Goal: Contribute content: Contribute content

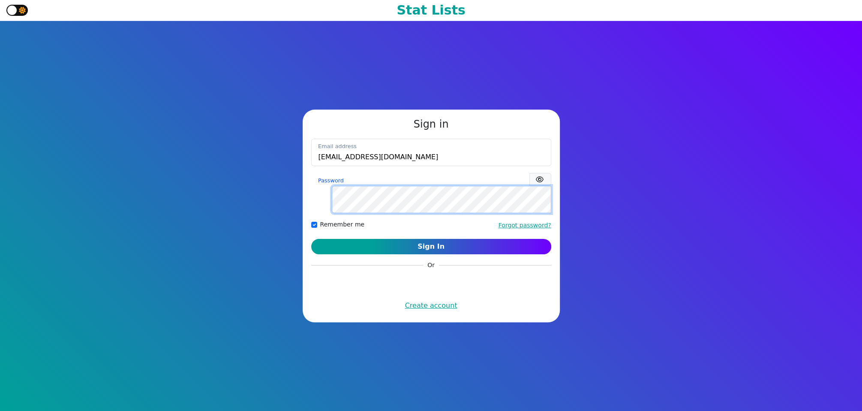
click at [311, 239] on button "Sign In" at bounding box center [431, 246] width 240 height 15
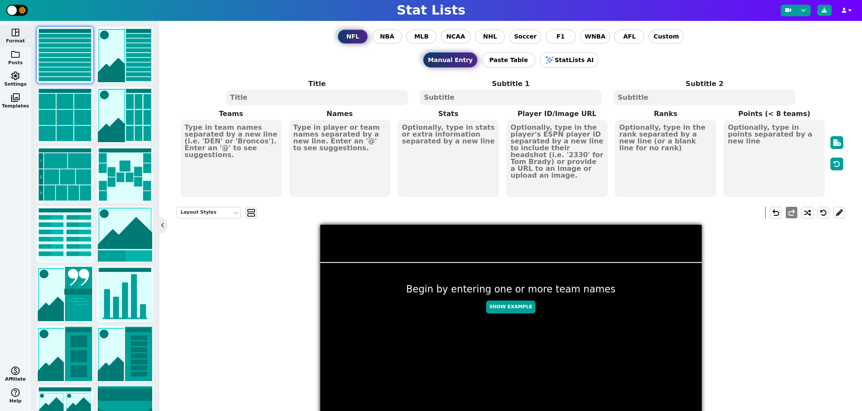
click at [18, 56] on span "folder" at bounding box center [15, 54] width 10 height 10
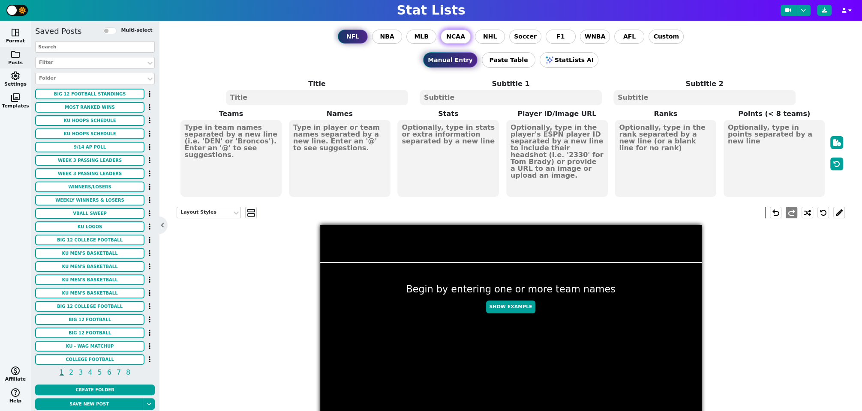
click at [458, 38] on span "NCAA" at bounding box center [455, 36] width 19 height 9
click at [0, 0] on input "NCAA" at bounding box center [0, 0] width 0 height 0
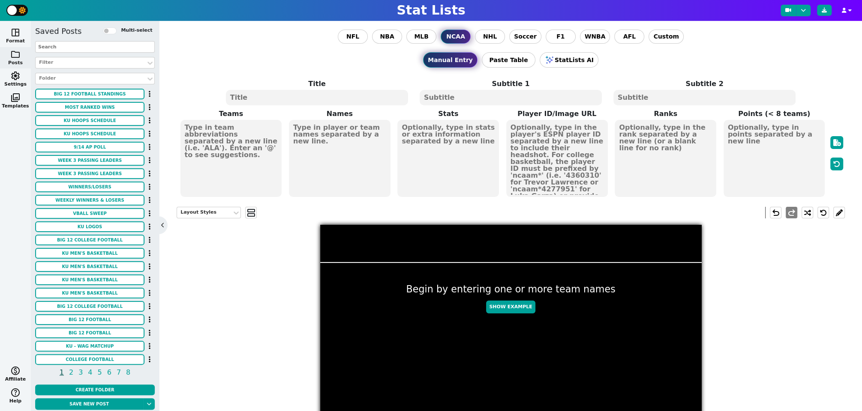
click at [19, 35] on span "space_dashboard" at bounding box center [15, 32] width 10 height 10
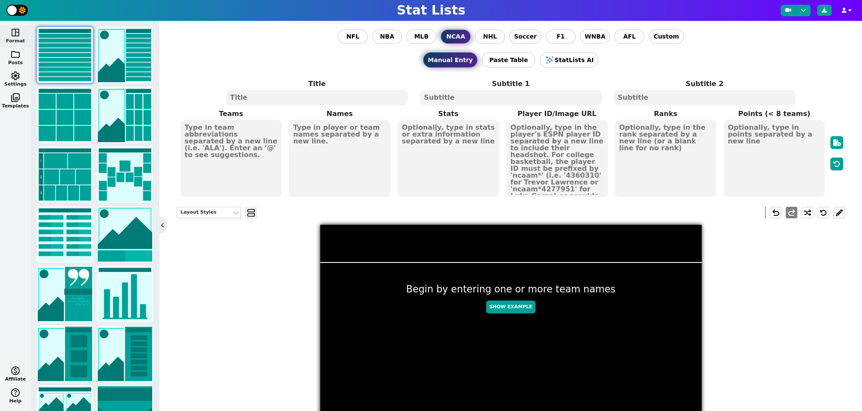
click at [317, 95] on textarea at bounding box center [317, 97] width 182 height 15
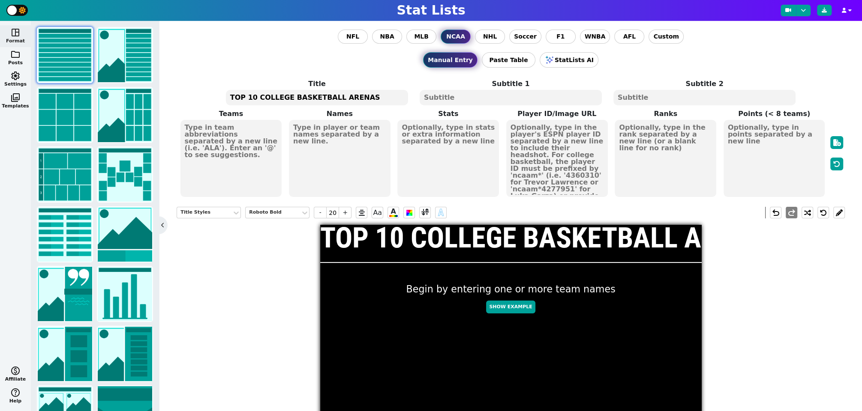
type textarea "TOP 10 COLLEGE BASKETBALL ARENAS"
click at [482, 95] on textarea at bounding box center [510, 97] width 182 height 15
type input "10"
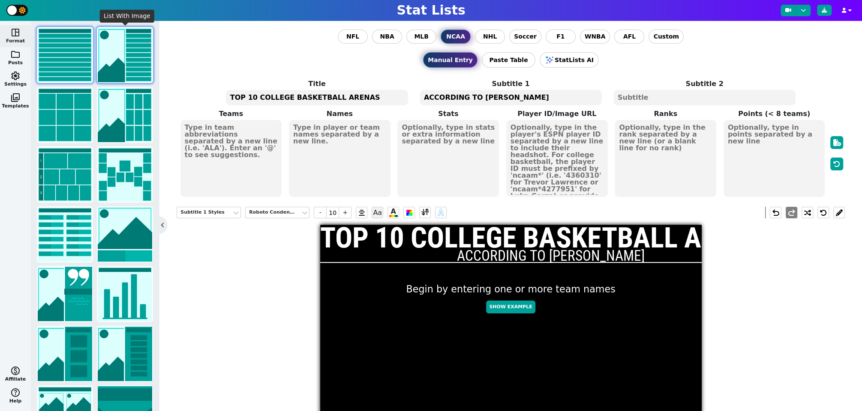
type textarea "ACCORDING TO [PERSON_NAME]"
click at [117, 63] on img at bounding box center [125, 55] width 54 height 54
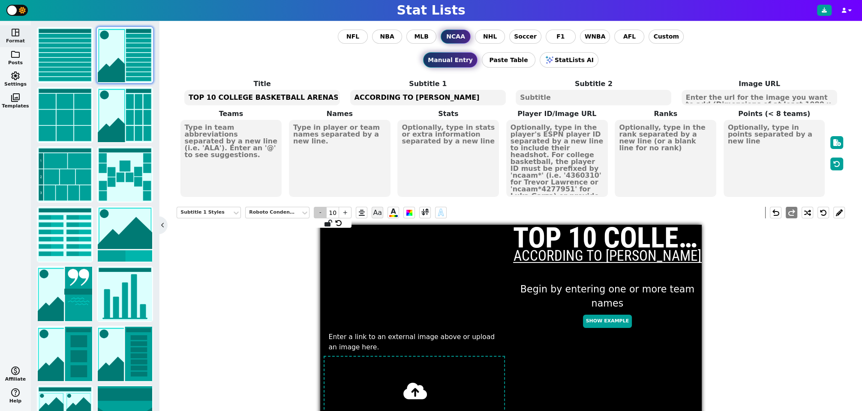
click at [322, 212] on span "-" at bounding box center [320, 213] width 13 height 12
click at [613, 236] on h1 "TOP 10 COLLEGE BASKETBALL ARENAS" at bounding box center [607, 238] width 188 height 29
click at [272, 209] on div "Roboto Bold" at bounding box center [273, 212] width 48 height 7
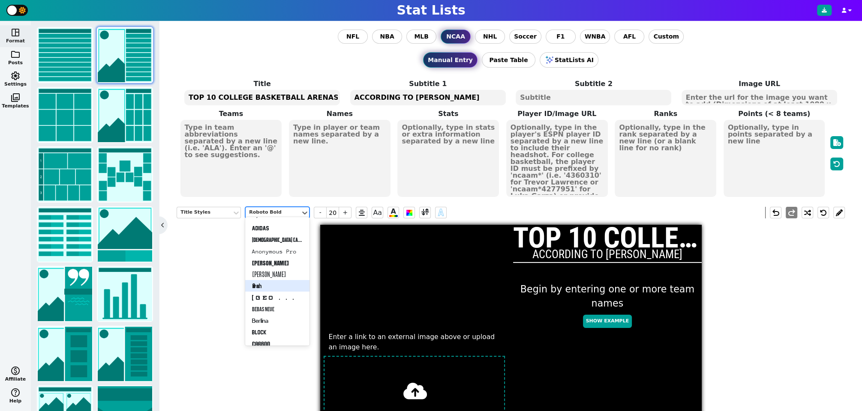
scroll to position [26, 0]
click at [281, 298] on div "Bebas Neue" at bounding box center [277, 299] width 64 height 12
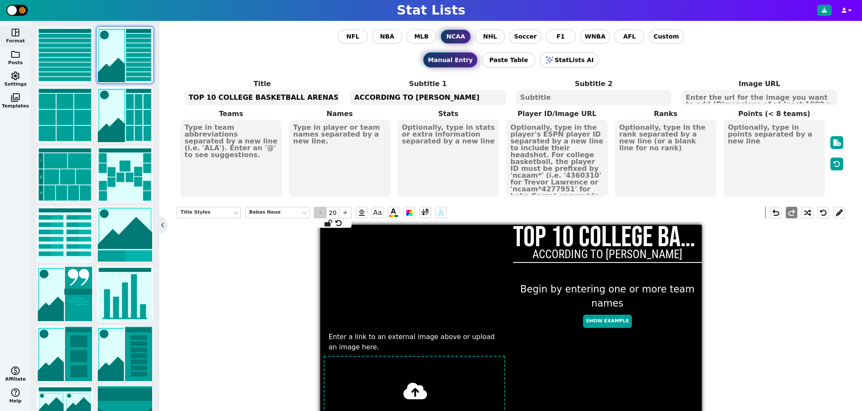
click at [322, 212] on span "-" at bounding box center [320, 213] width 13 height 12
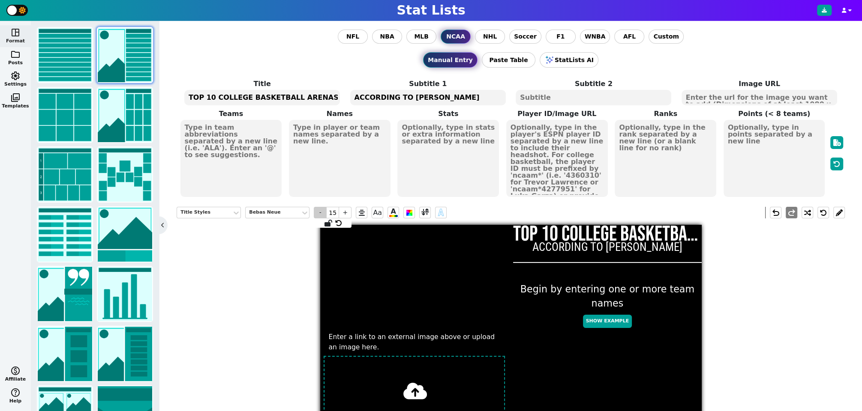
click at [322, 212] on span "-" at bounding box center [320, 213] width 13 height 12
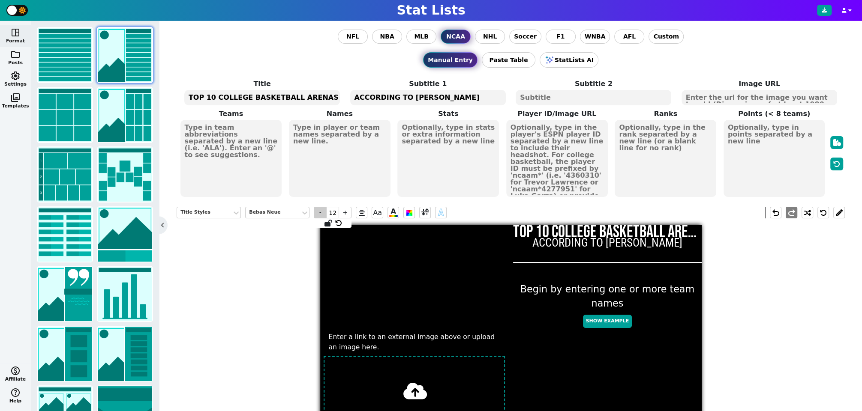
click at [322, 212] on span "-" at bounding box center [320, 213] width 13 height 12
click at [597, 239] on h2 "ACCORDING TO [PERSON_NAME]" at bounding box center [607, 242] width 188 height 12
click at [281, 212] on div "Roboto Condensed" at bounding box center [273, 212] width 48 height 7
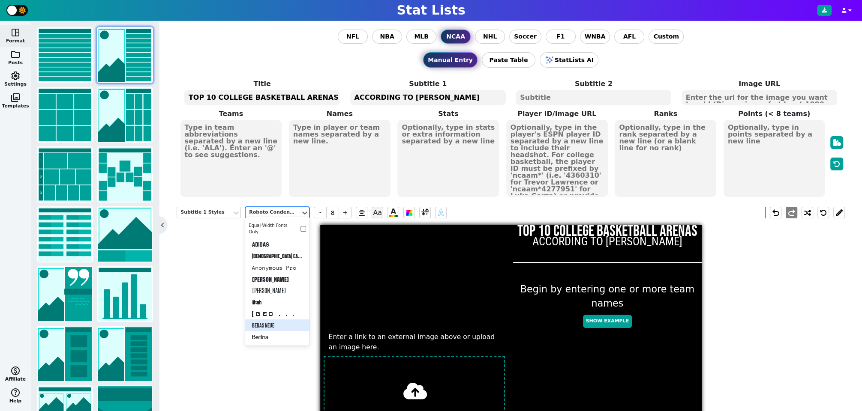
click at [279, 321] on div "Bebas Neue" at bounding box center [277, 326] width 64 height 12
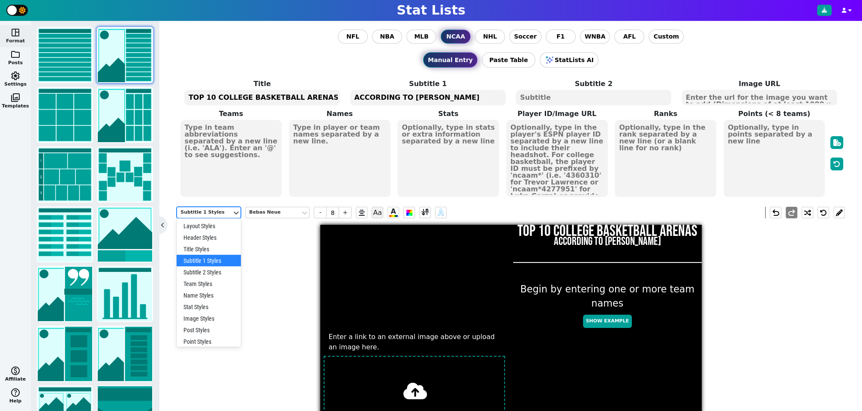
click at [209, 210] on div "Subtitle 1 Styles" at bounding box center [204, 212] width 48 height 7
click at [212, 272] on div "Subtitle 2 Styles" at bounding box center [209, 272] width 64 height 12
type input "10"
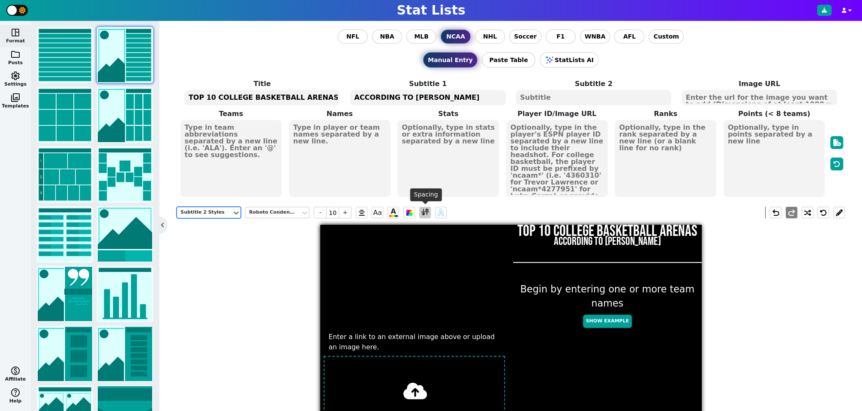
click at [427, 214] on span at bounding box center [425, 212] width 8 height 11
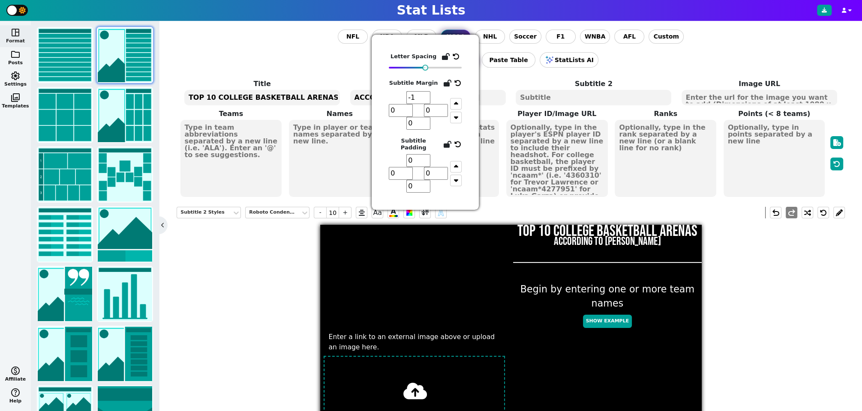
click at [426, 100] on input "-1" at bounding box center [418, 97] width 24 height 13
click at [426, 100] on input "-2" at bounding box center [418, 97] width 24 height 13
click at [425, 101] on input "-3" at bounding box center [418, 97] width 24 height 13
click at [425, 101] on input "-4" at bounding box center [418, 97] width 24 height 13
click at [425, 101] on input "-5" at bounding box center [418, 97] width 24 height 13
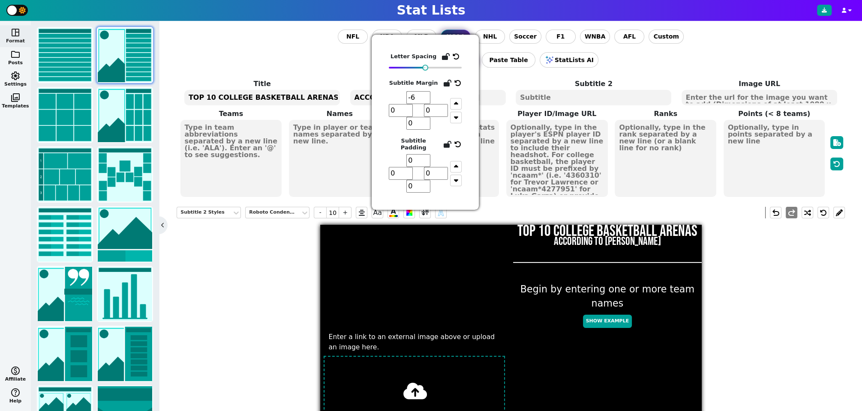
click at [425, 101] on input "-6" at bounding box center [418, 97] width 24 height 13
click at [425, 101] on input "-7" at bounding box center [418, 97] width 24 height 13
type input "-8"
click at [425, 101] on input "-8" at bounding box center [418, 97] width 24 height 13
click at [307, 250] on div "Subtitle 2 Styles Roboto Condensed - 10 + Aa A A undo redo Enter a link to an e…" at bounding box center [511, 403] width 668 height 406
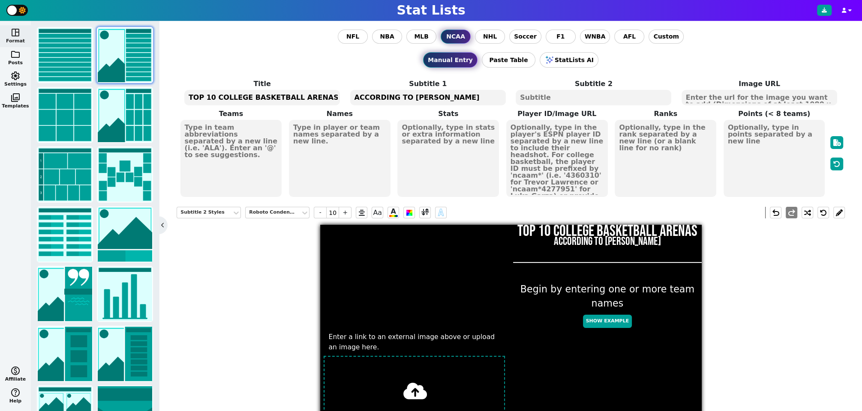
click at [430, 98] on textarea "ACCORDING TO [PERSON_NAME]" at bounding box center [428, 97] width 156 height 15
type input "8"
click at [421, 209] on span at bounding box center [425, 212] width 8 height 11
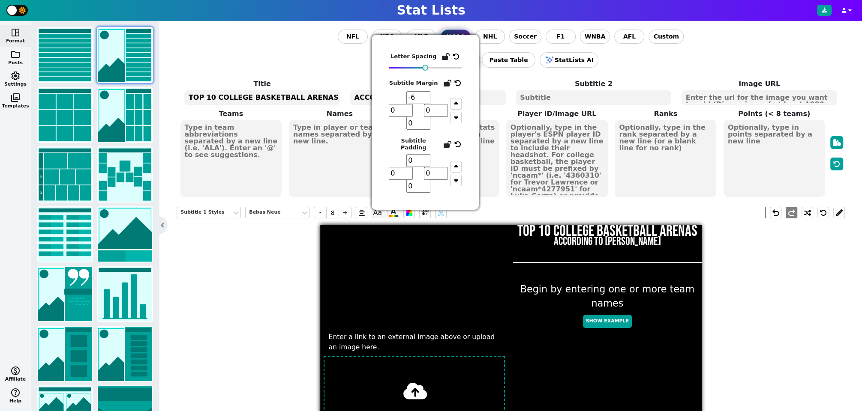
click at [425, 96] on input "-6" at bounding box center [418, 97] width 24 height 13
type input "-5"
click at [425, 96] on input "-5" at bounding box center [418, 97] width 24 height 13
click at [264, 271] on div "Subtitle 1 Styles Bebas Neue - 8 + Aa A A undo redo Enter a link to an external…" at bounding box center [511, 403] width 668 height 406
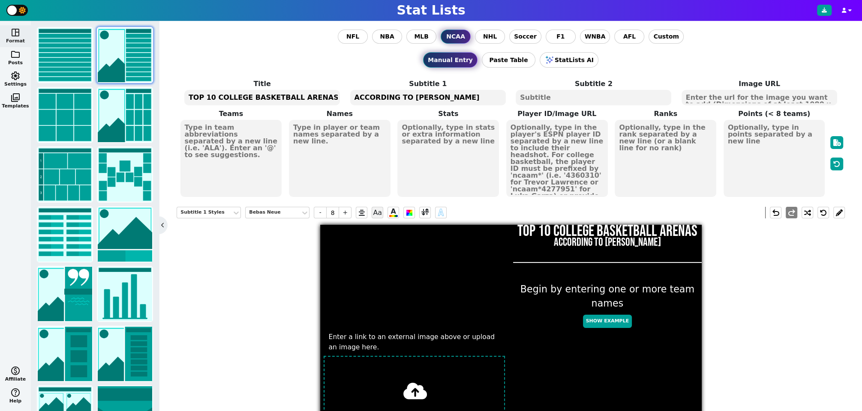
click at [586, 228] on h1 "TOP 10 COLLEGE BASKETBALL ARENAS" at bounding box center [607, 232] width 188 height 16
type input "11"
click at [572, 226] on h1 "TOP 10 COLLEGE BASKETBALL ARENAS" at bounding box center [607, 232] width 188 height 16
click at [425, 213] on span at bounding box center [425, 212] width 8 height 11
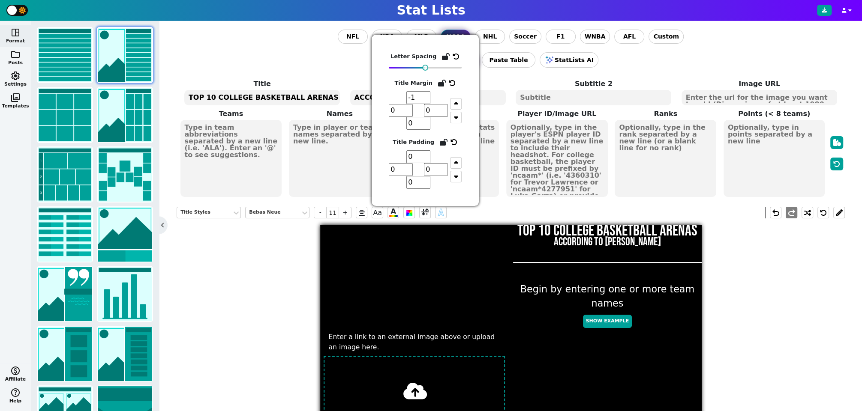
click at [428, 99] on input "-1" at bounding box center [418, 97] width 24 height 13
click at [428, 99] on input "-2" at bounding box center [418, 97] width 24 height 13
click at [428, 99] on input "-3" at bounding box center [418, 97] width 24 height 13
click at [427, 94] on input "-2" at bounding box center [418, 97] width 24 height 13
click at [427, 94] on input "-1" at bounding box center [418, 97] width 24 height 13
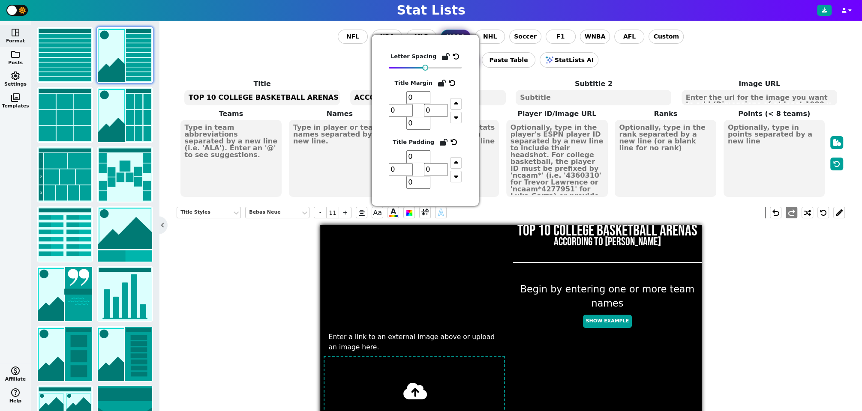
click at [427, 94] on input "0" at bounding box center [418, 97] width 24 height 13
click at [427, 94] on input "1" at bounding box center [418, 97] width 24 height 13
click at [427, 94] on input "2" at bounding box center [418, 97] width 24 height 13
click at [427, 94] on input "3" at bounding box center [418, 97] width 24 height 13
click at [427, 94] on input "4" at bounding box center [418, 97] width 24 height 13
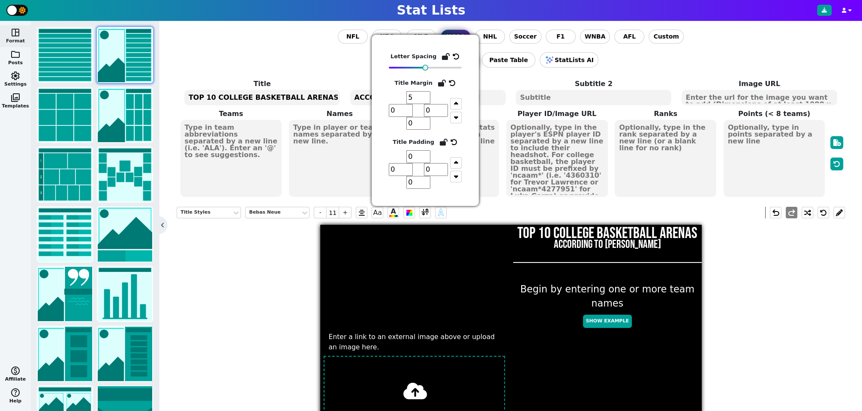
click at [427, 94] on input "5" at bounding box center [418, 97] width 24 height 13
click at [427, 94] on input "6" at bounding box center [418, 97] width 24 height 13
click at [427, 94] on input "7" at bounding box center [418, 97] width 24 height 13
click at [427, 94] on input "8" at bounding box center [418, 97] width 24 height 13
click at [427, 94] on input "9" at bounding box center [418, 97] width 24 height 13
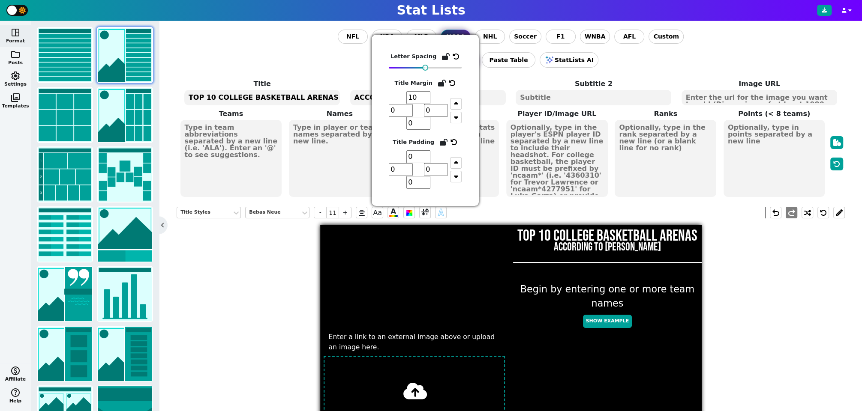
click at [427, 94] on input "10" at bounding box center [418, 97] width 24 height 13
click at [427, 94] on input "11" at bounding box center [418, 97] width 24 height 13
click at [427, 94] on input "12" at bounding box center [418, 97] width 24 height 13
click at [427, 94] on input "13" at bounding box center [418, 97] width 24 height 13
click at [427, 94] on input "14" at bounding box center [418, 97] width 24 height 13
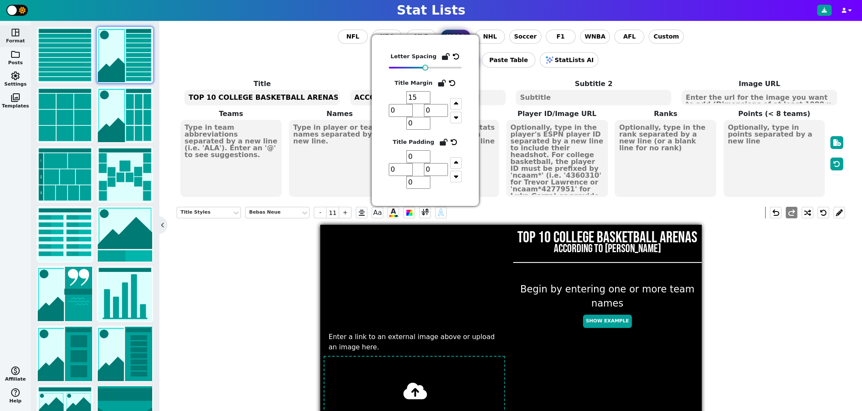
click at [427, 94] on input "15" at bounding box center [418, 97] width 24 height 13
click at [427, 94] on input "16" at bounding box center [418, 97] width 24 height 13
click at [427, 94] on input "17" at bounding box center [418, 97] width 24 height 13
type input "18"
click at [427, 94] on input "18" at bounding box center [418, 97] width 24 height 13
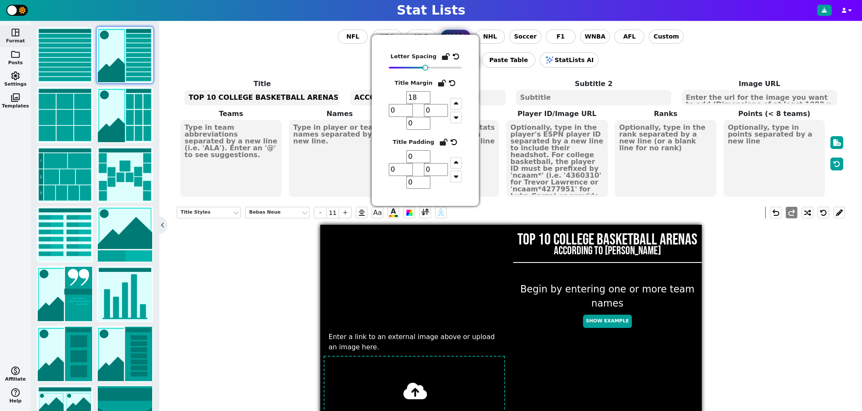
click at [769, 311] on div "Title Styles Bebas Neue - 11 + Aa A A undo redo Enter a link to an external ima…" at bounding box center [511, 403] width 668 height 406
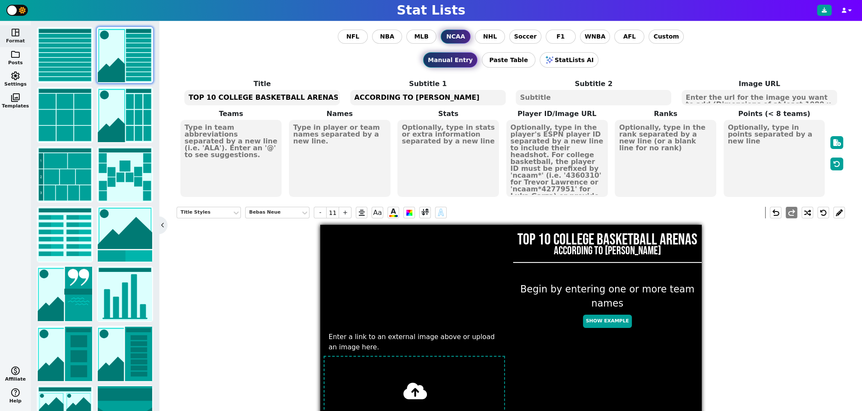
click at [238, 143] on textarea at bounding box center [231, 158] width 102 height 77
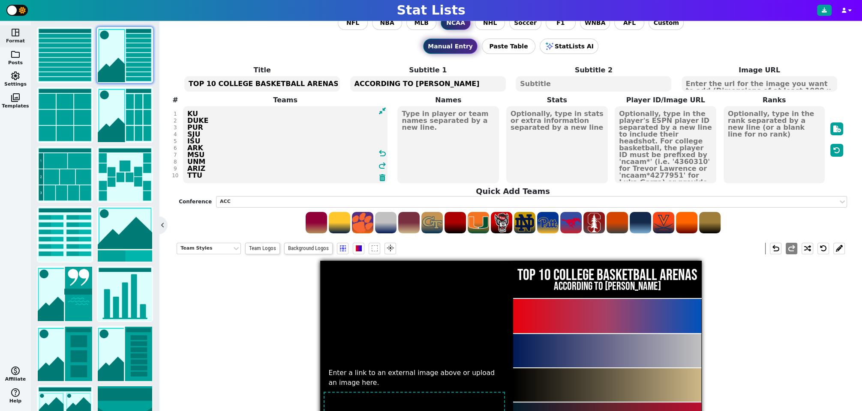
scroll to position [0, 0]
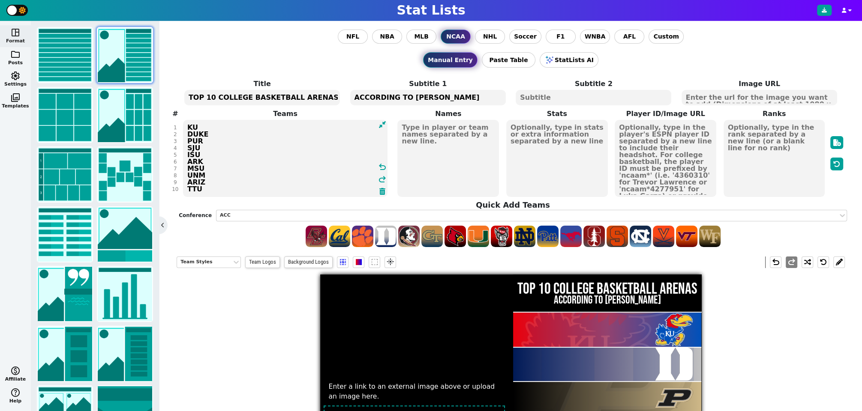
type textarea "KU DUKE PUR SJU ISU ARK MSU UNM ARIZ TTU"
click at [788, 148] on textarea at bounding box center [774, 158] width 102 height 77
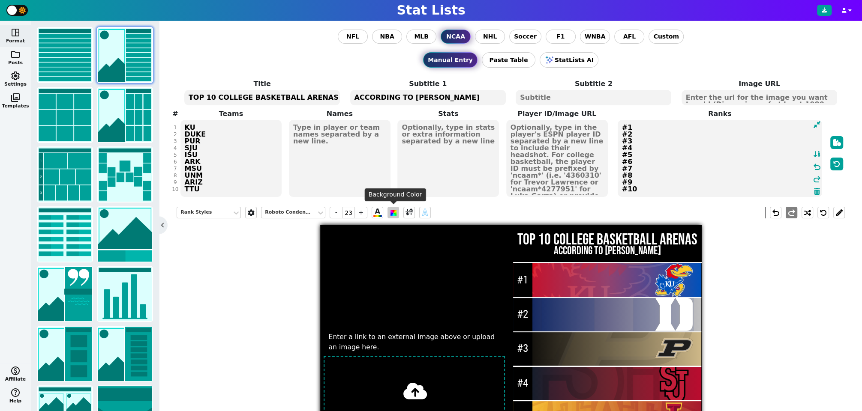
type textarea "#1 #2 #3 #4 #5 #6 #7 #8 #9 #10"
click at [392, 214] on span at bounding box center [393, 213] width 6 height 6
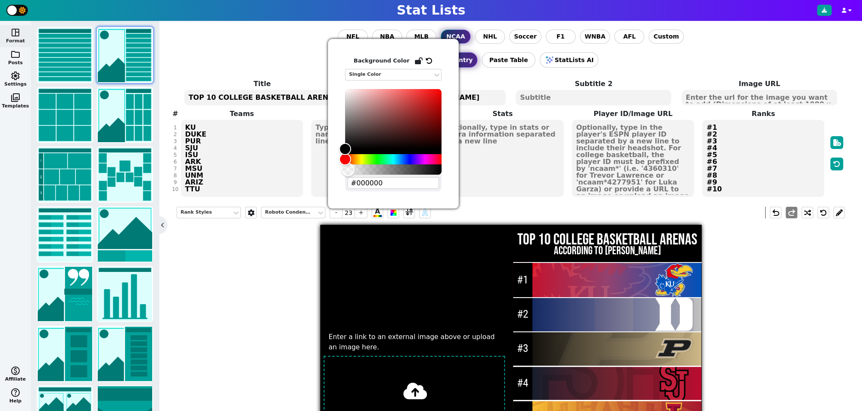
type input "#00000000"
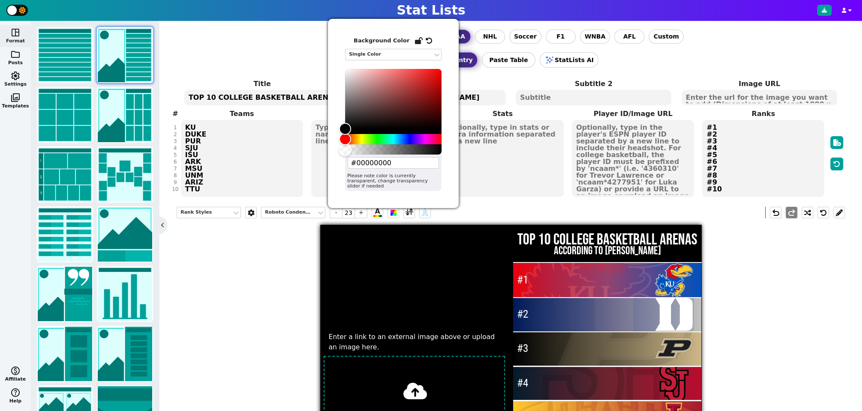
drag, startPoint x: 441, startPoint y: 172, endPoint x: 339, endPoint y: 171, distance: 102.4
click at [338, 171] on div "Background Color Single Color #00000000 Please note color is currently transpar…" at bounding box center [393, 113] width 131 height 189
click at [275, 299] on div "Rank Styles Roboto Condensed - 23 + A A undo redo Enter a link to an external i…" at bounding box center [511, 403] width 668 height 406
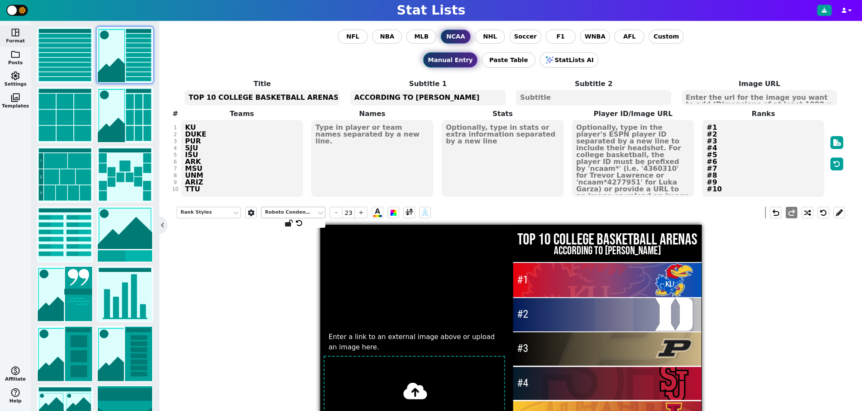
click at [296, 210] on div "Roboto Condensed" at bounding box center [289, 212] width 48 height 7
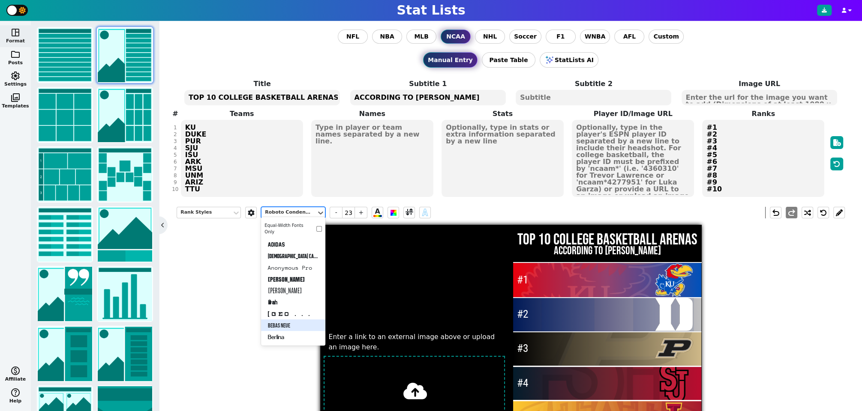
click at [288, 321] on div "Bebas Neue" at bounding box center [293, 326] width 64 height 12
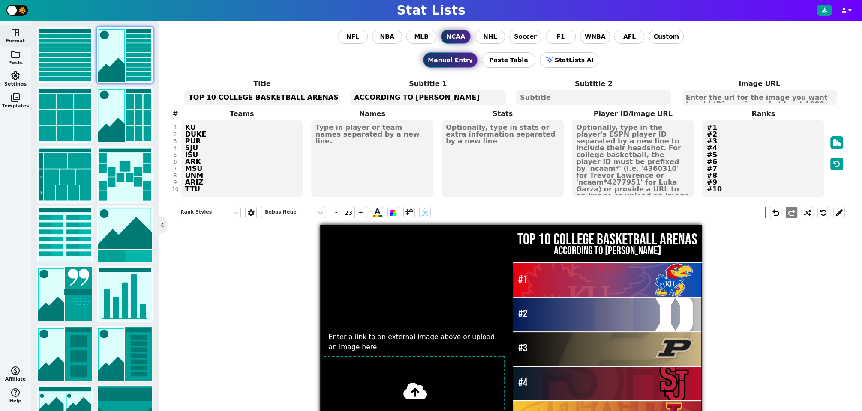
click at [257, 281] on div "Rank Styles Bebas Neue - 23 + A A undo redo Enter a link to an external image a…" at bounding box center [511, 403] width 668 height 406
click at [214, 210] on div "Rank Styles" at bounding box center [204, 212] width 48 height 7
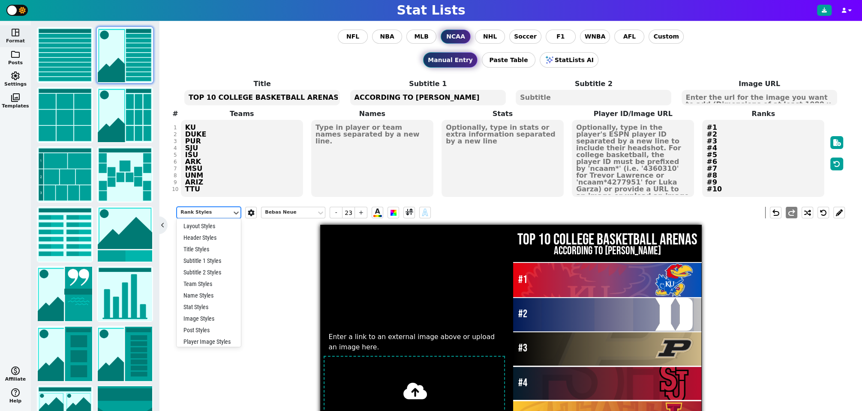
scroll to position [16, 0]
click at [215, 267] on div "Team Styles" at bounding box center [209, 268] width 64 height 12
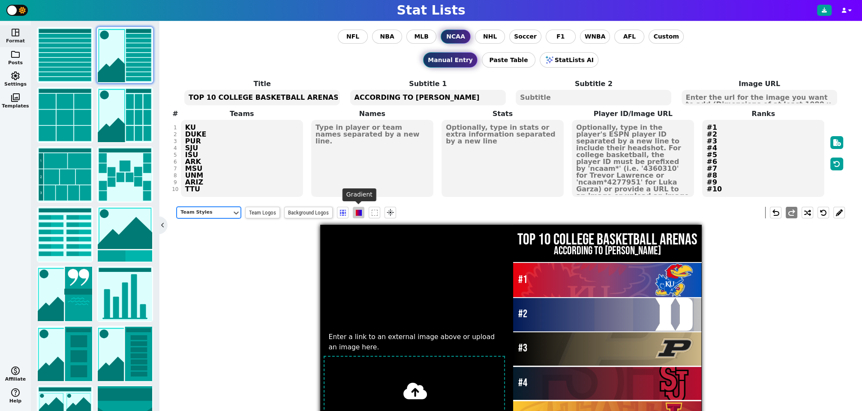
click at [360, 213] on span at bounding box center [359, 213] width 6 height 6
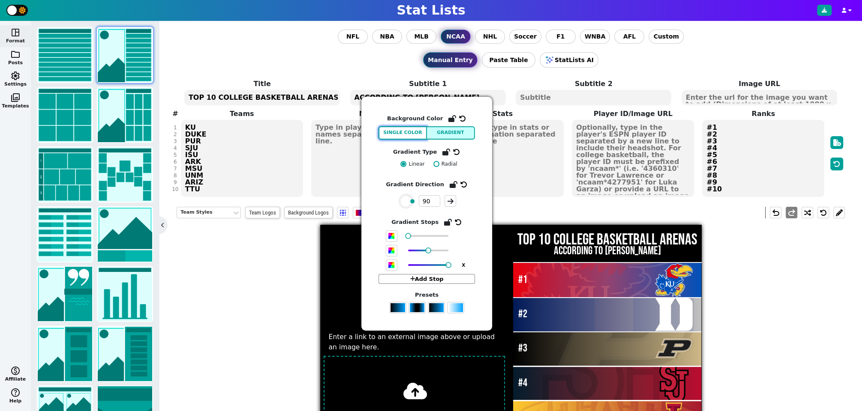
click at [414, 135] on button "Single Color" at bounding box center [402, 132] width 48 height 13
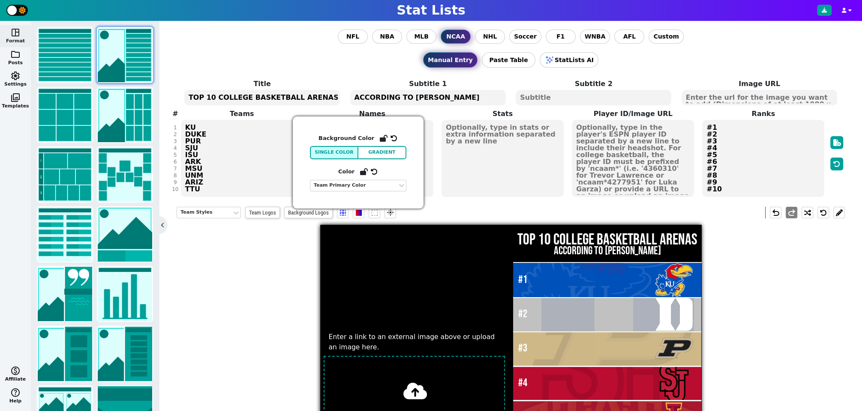
click at [281, 277] on div "Team Styles Team Logos Background Logos flare undo redo Enter a link to an exte…" at bounding box center [511, 403] width 668 height 406
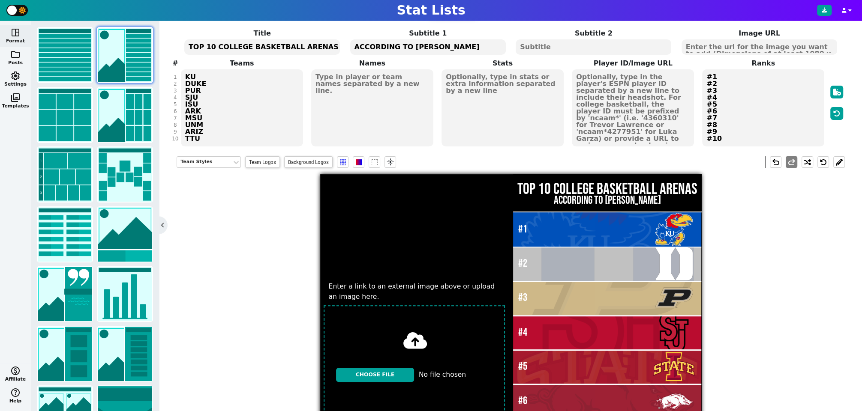
scroll to position [47, 0]
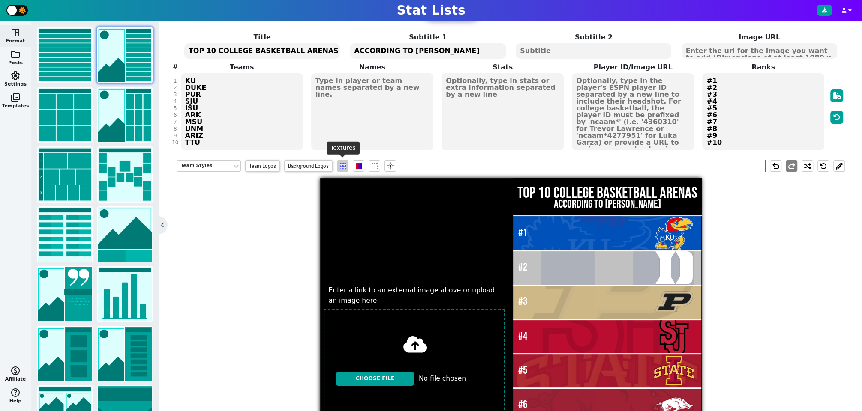
click at [345, 165] on span at bounding box center [343, 166] width 6 height 6
click at [355, 139] on div "None" at bounding box center [338, 138] width 57 height 7
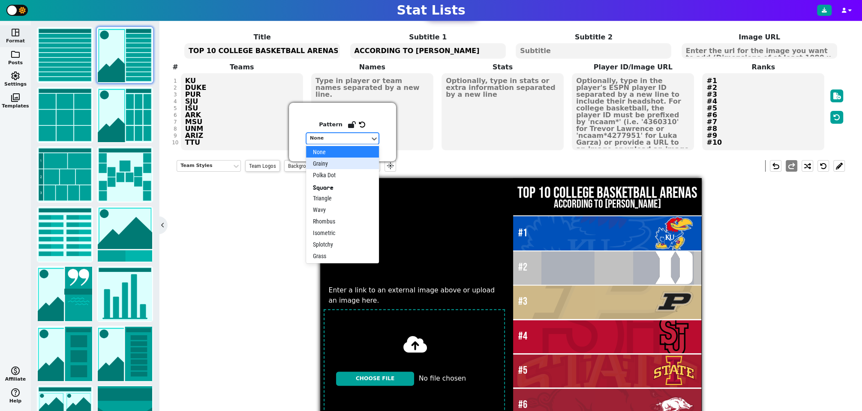
click at [335, 163] on div "Grainy" at bounding box center [342, 164] width 73 height 12
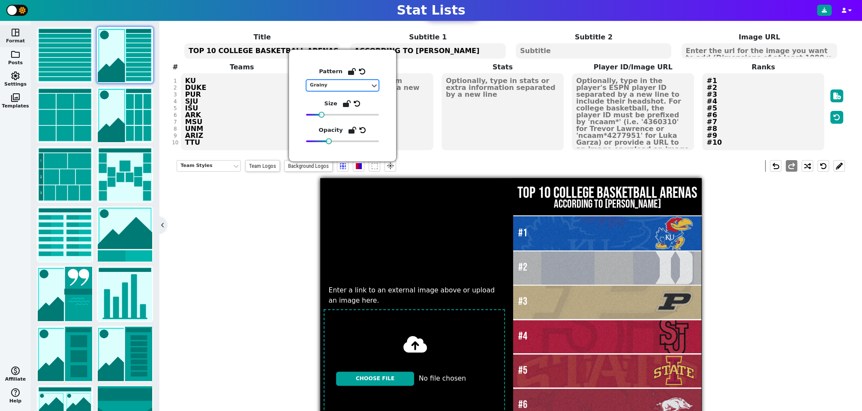
click at [291, 251] on div "Team Styles Team Logos Background Logos flare undo redo Enter a link to an exte…" at bounding box center [511, 357] width 668 height 406
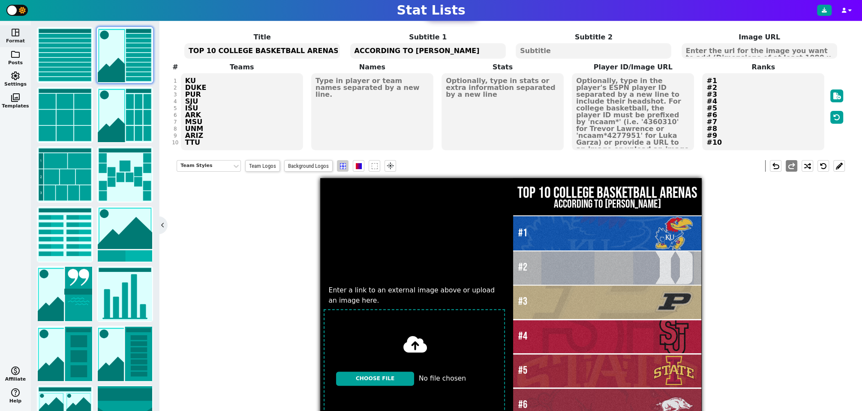
click at [340, 166] on span at bounding box center [343, 166] width 6 height 6
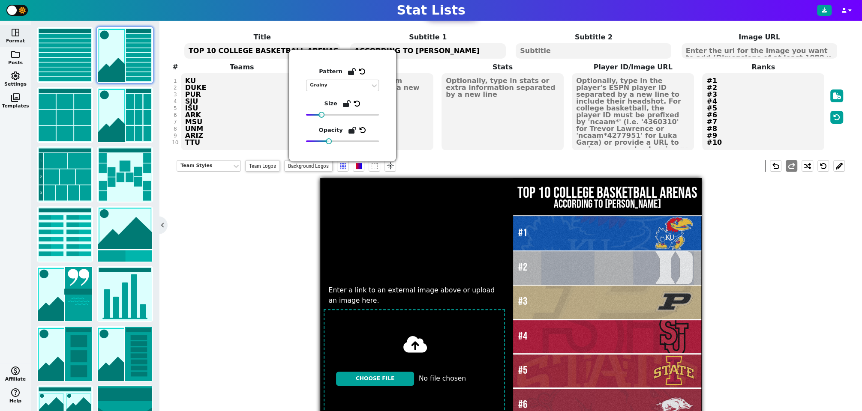
click at [267, 269] on div "Team Styles Team Logos Background Logos flare undo redo Enter a link to an exte…" at bounding box center [511, 357] width 668 height 406
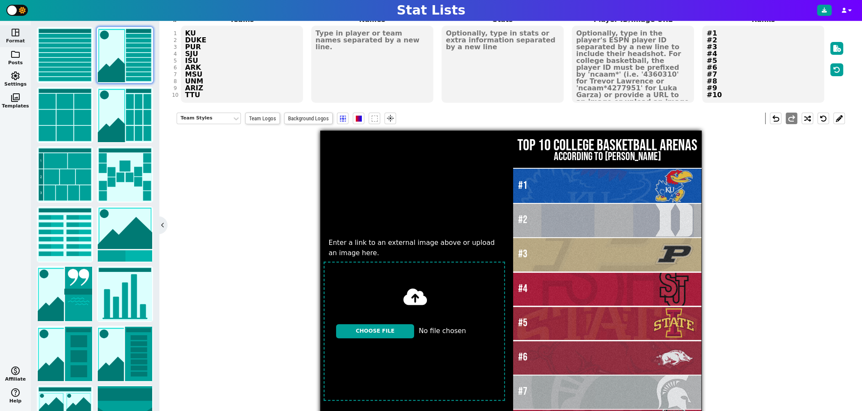
scroll to position [93, 0]
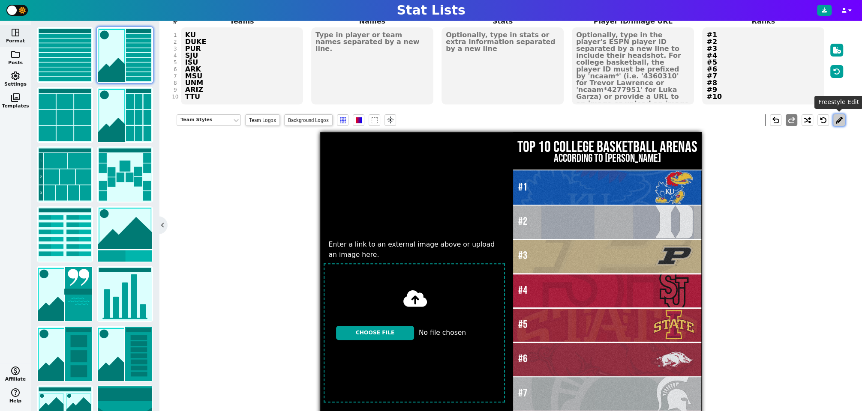
click at [838, 119] on button at bounding box center [839, 120] width 12 height 12
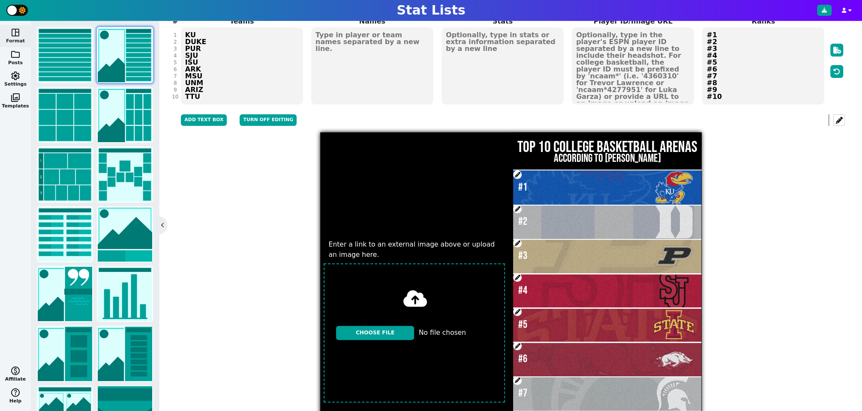
click at [519, 206] on span at bounding box center [517, 209] width 9 height 9
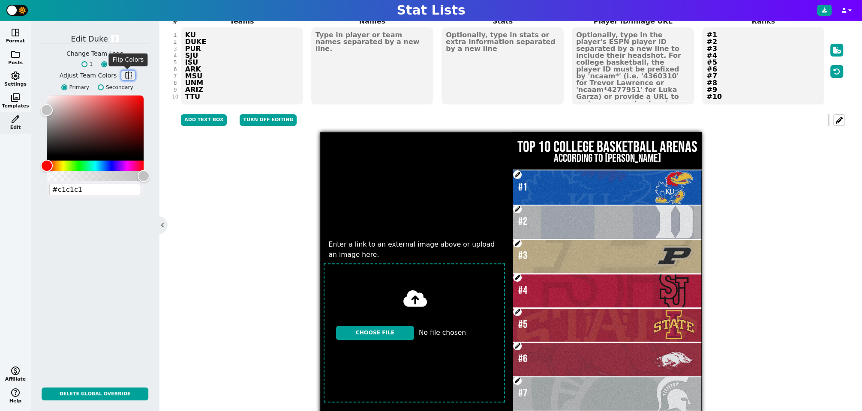
click at [128, 75] on span "flip" at bounding box center [128, 75] width 9 height 9
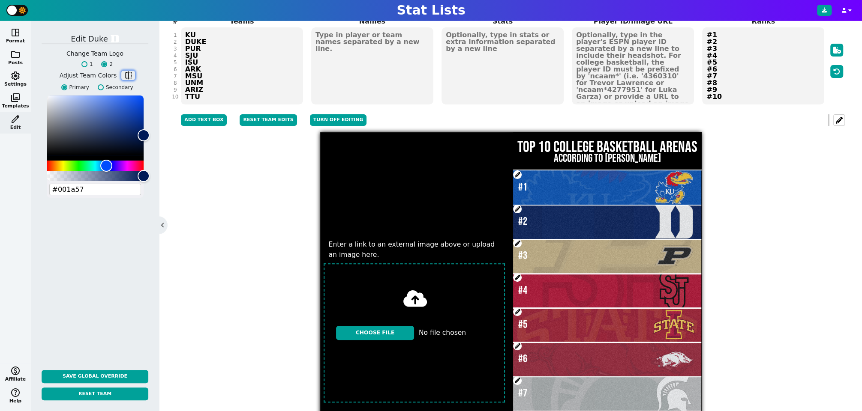
type input "#001a57"
click at [518, 278] on span at bounding box center [517, 277] width 9 height 9
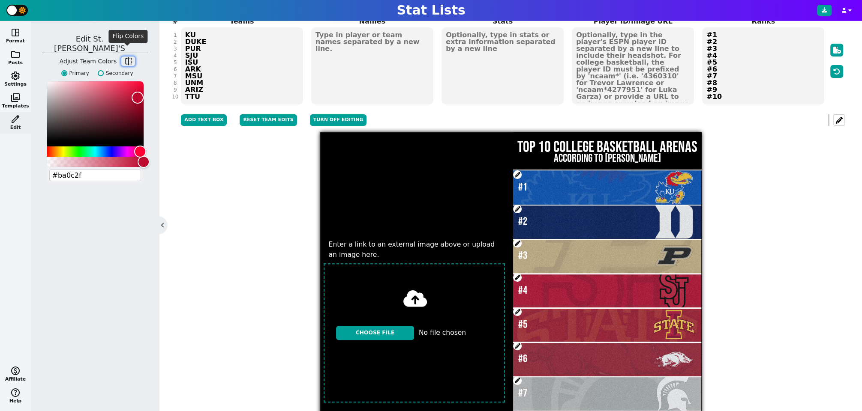
click at [124, 57] on span "flip" at bounding box center [128, 61] width 9 height 9
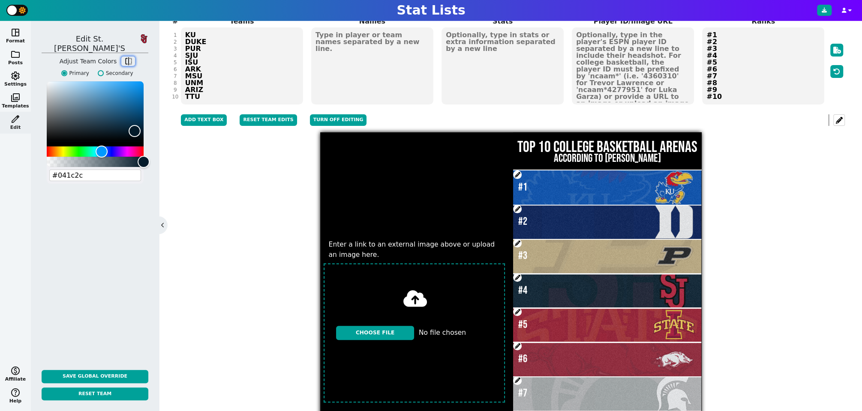
click at [124, 57] on span "flip" at bounding box center [128, 61] width 9 height 9
type input "#ba0c2f"
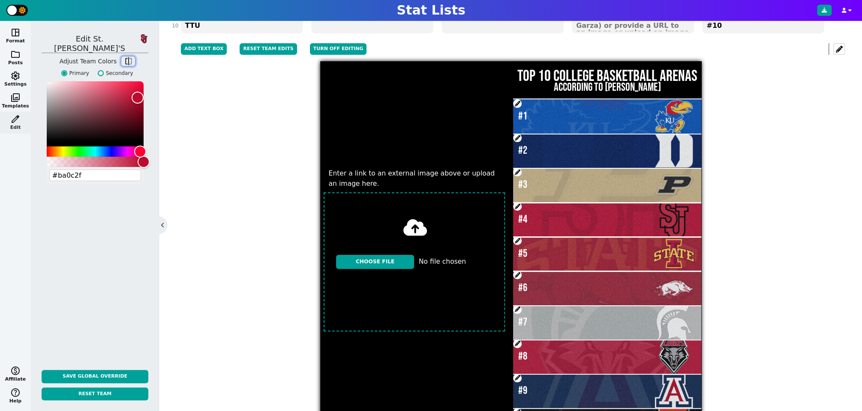
scroll to position [175, 0]
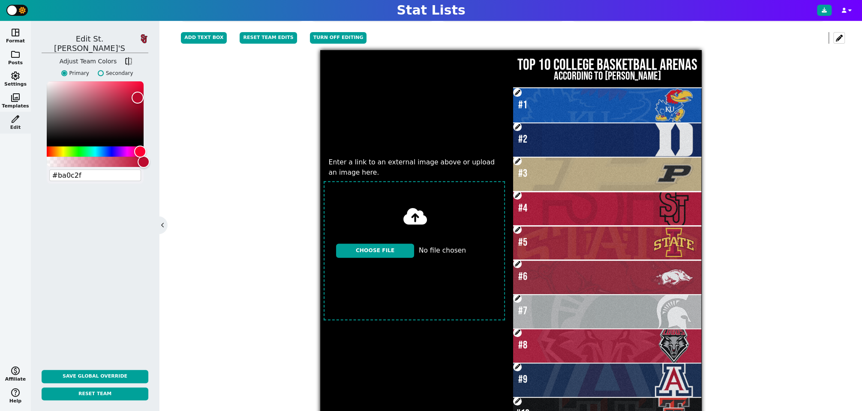
click at [515, 298] on span at bounding box center [517, 298] width 9 height 9
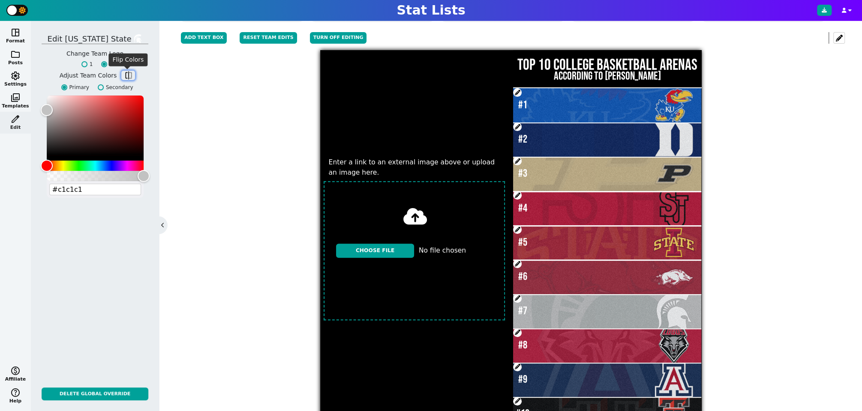
click at [128, 77] on span "flip" at bounding box center [128, 75] width 9 height 9
type input "#18453b"
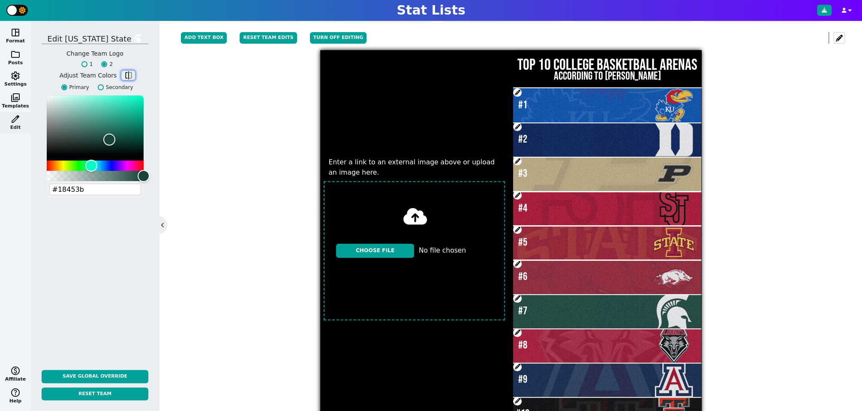
scroll to position [209, 0]
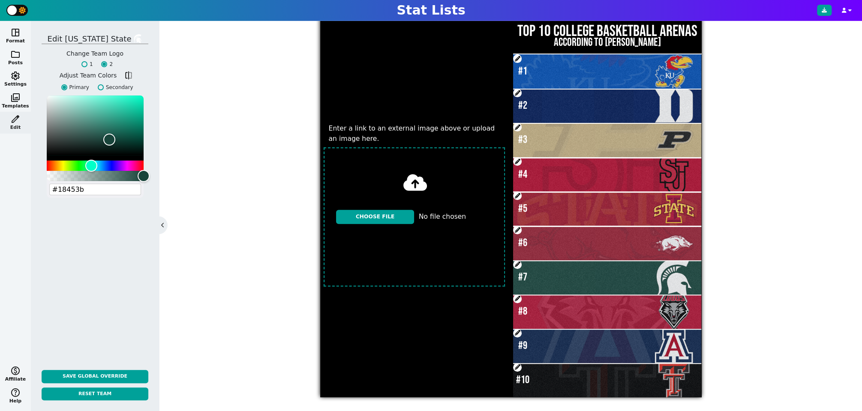
click at [518, 365] on span at bounding box center [517, 367] width 9 height 9
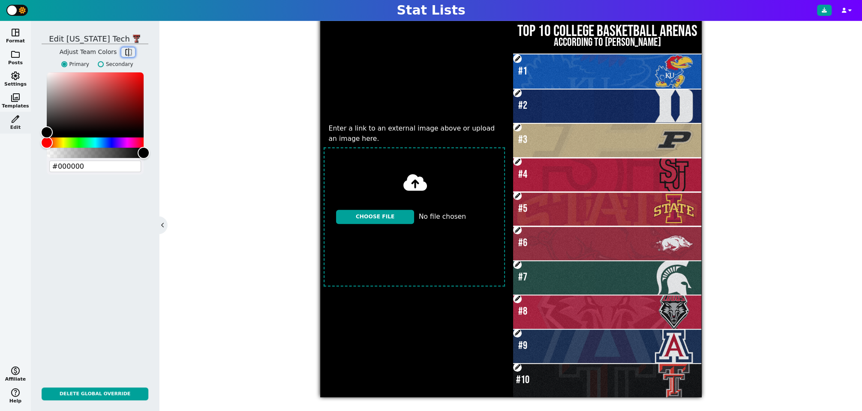
click at [127, 50] on span "flip" at bounding box center [128, 52] width 9 height 9
type input "#cc0000"
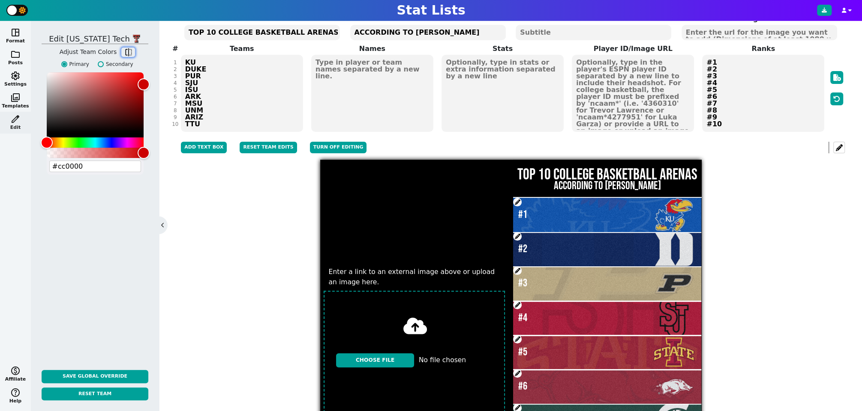
scroll to position [53, 0]
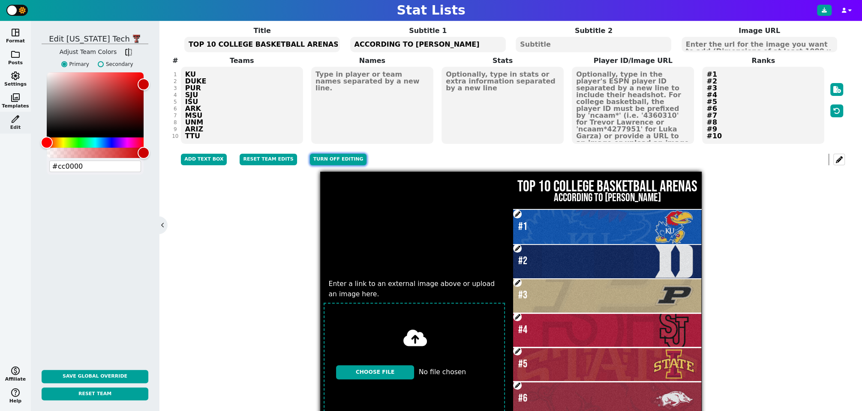
click at [329, 154] on button "Turn off editing" at bounding box center [338, 160] width 57 height 12
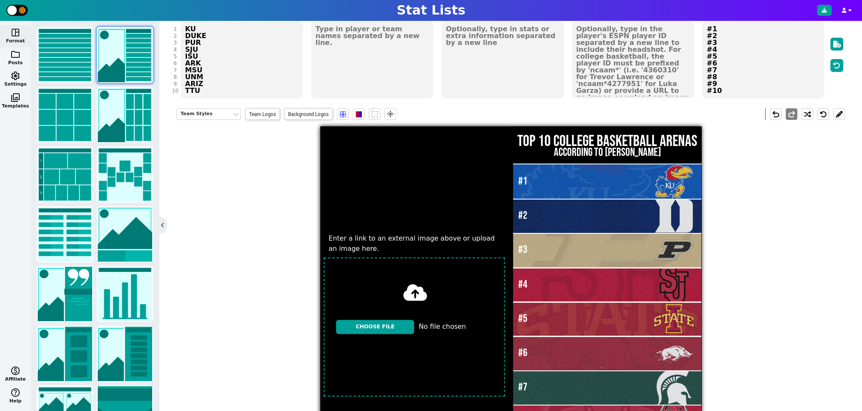
scroll to position [96, 0]
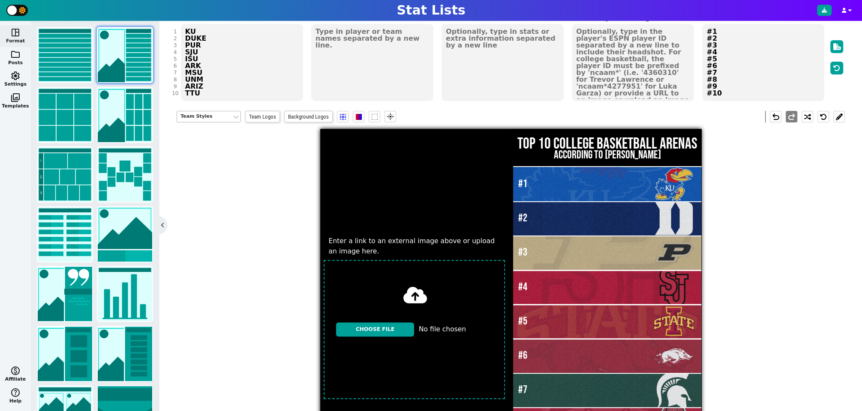
click at [213, 117] on div "Team Styles" at bounding box center [204, 116] width 48 height 7
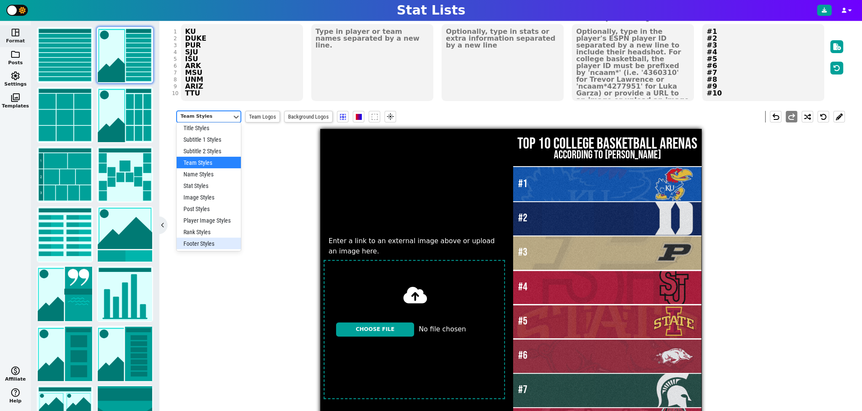
scroll to position [25, 0]
click at [214, 209] on div "Post Styles" at bounding box center [209, 209] width 64 height 12
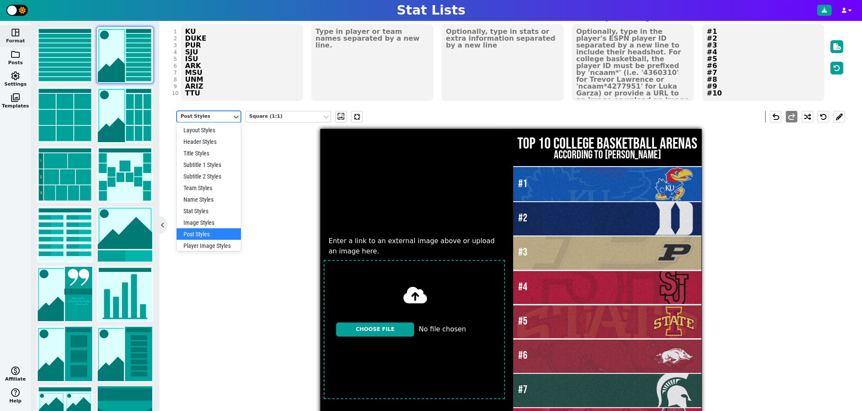
click at [216, 113] on div "Post Styles" at bounding box center [204, 116] width 48 height 7
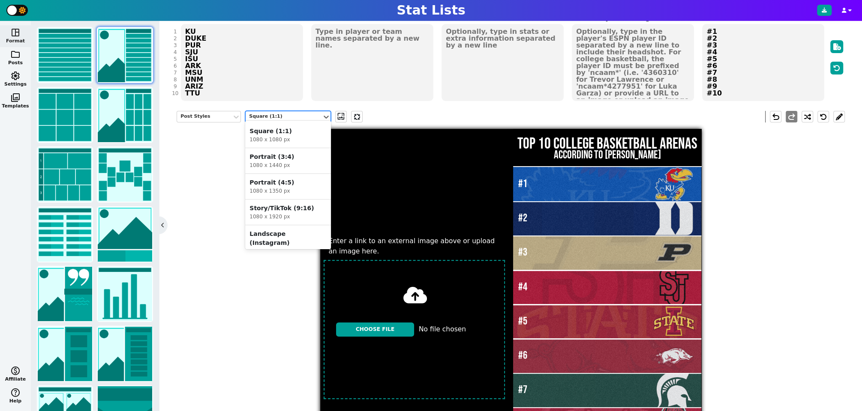
click at [275, 114] on div "Square (1:1)" at bounding box center [283, 116] width 69 height 7
click at [287, 184] on div "Portrait (4:5)" at bounding box center [287, 182] width 77 height 9
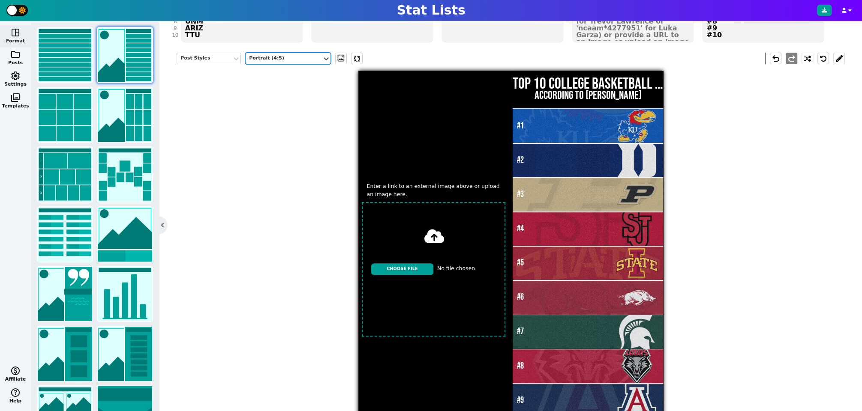
scroll to position [146, 0]
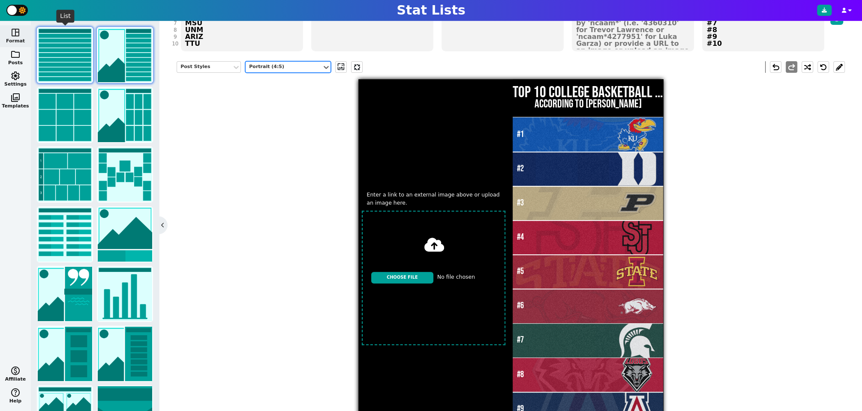
click at [63, 70] on img at bounding box center [65, 55] width 54 height 54
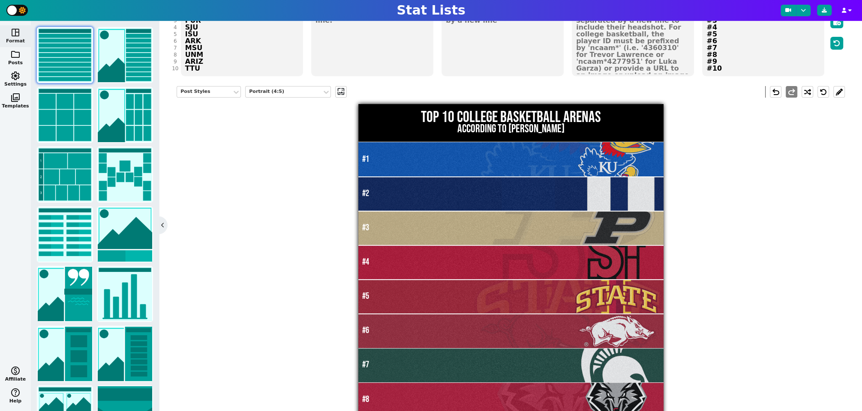
scroll to position [116, 0]
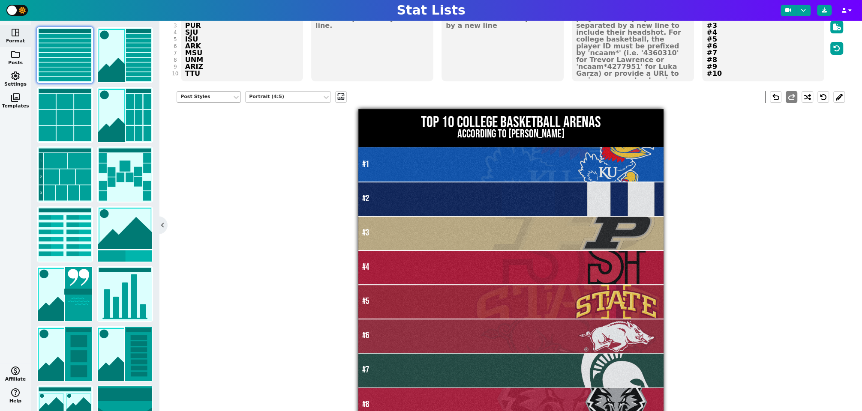
click at [202, 95] on div "Post Styles" at bounding box center [204, 96] width 48 height 7
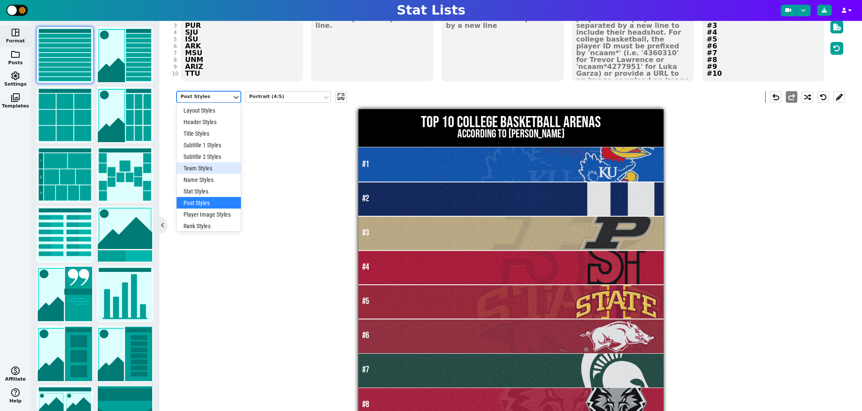
click at [197, 167] on div "Team Styles" at bounding box center [209, 168] width 64 height 12
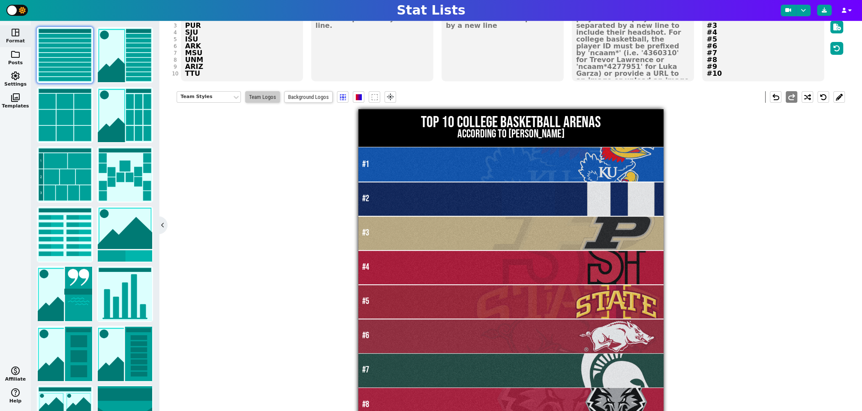
click at [269, 96] on span "Team Logos" at bounding box center [262, 97] width 35 height 12
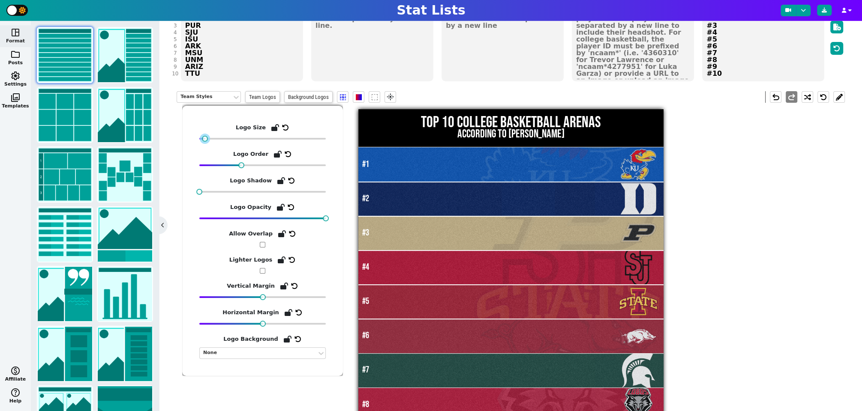
drag, startPoint x: 229, startPoint y: 139, endPoint x: 206, endPoint y: 138, distance: 22.3
click at [206, 138] on div at bounding box center [205, 139] width 6 height 6
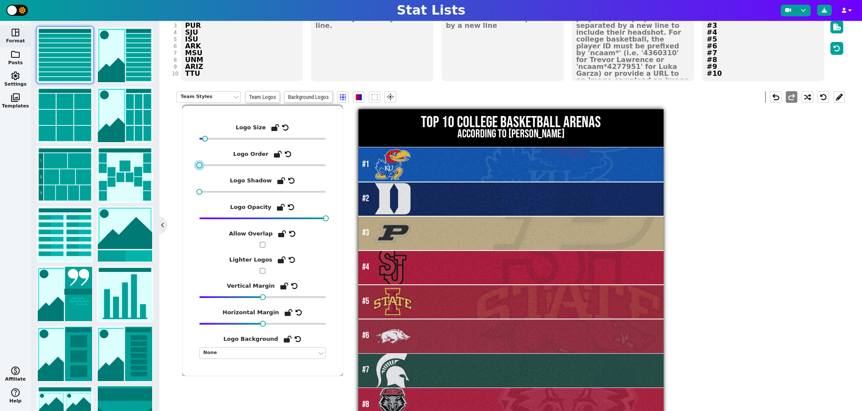
drag, startPoint x: 243, startPoint y: 164, endPoint x: 211, endPoint y: 165, distance: 31.7
click at [211, 165] on div at bounding box center [262, 165] width 126 height 6
click at [762, 270] on div "Team Styles Team Logos Background Logos flare undo redo TOP 10 COLLEGE BASKETBA…" at bounding box center [511, 288] width 668 height 406
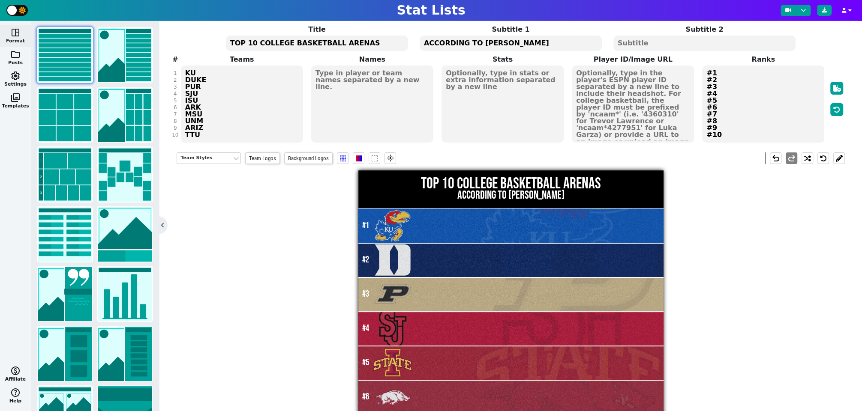
scroll to position [9, 0]
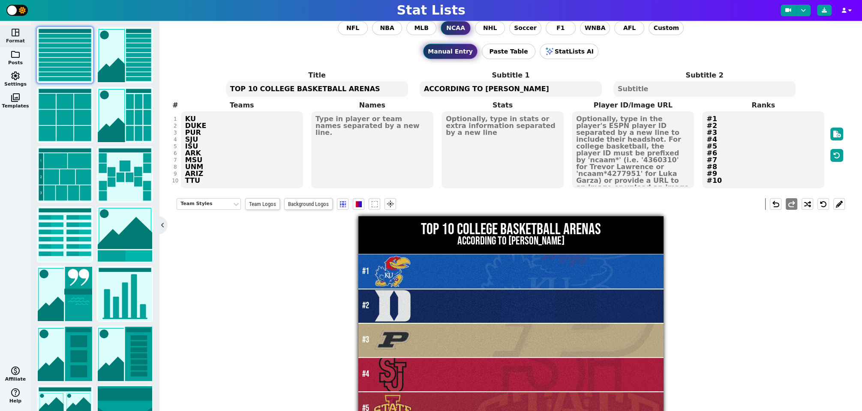
click at [374, 129] on textarea at bounding box center [372, 149] width 122 height 77
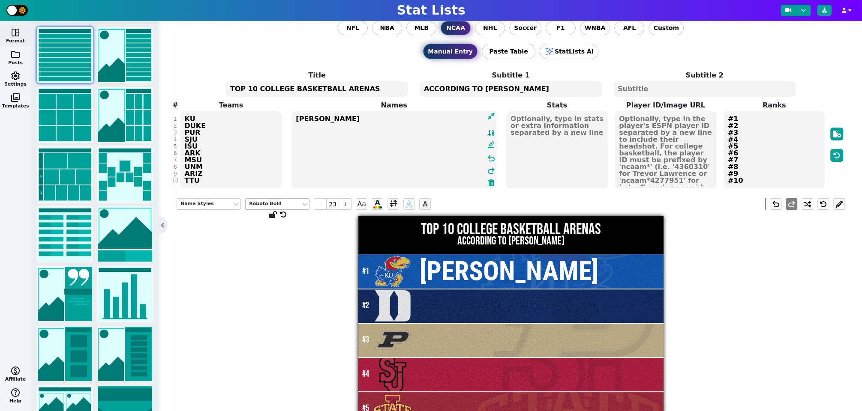
click at [283, 205] on div "Roboto Bold" at bounding box center [273, 203] width 48 height 7
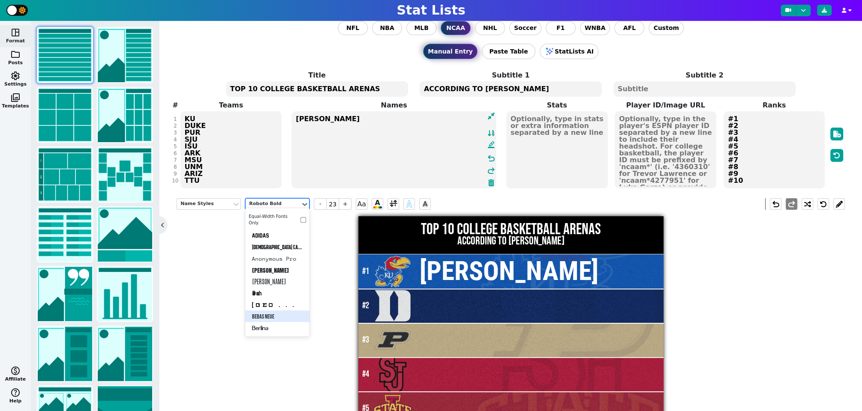
click at [274, 315] on div "Bebas Neue" at bounding box center [277, 317] width 64 height 12
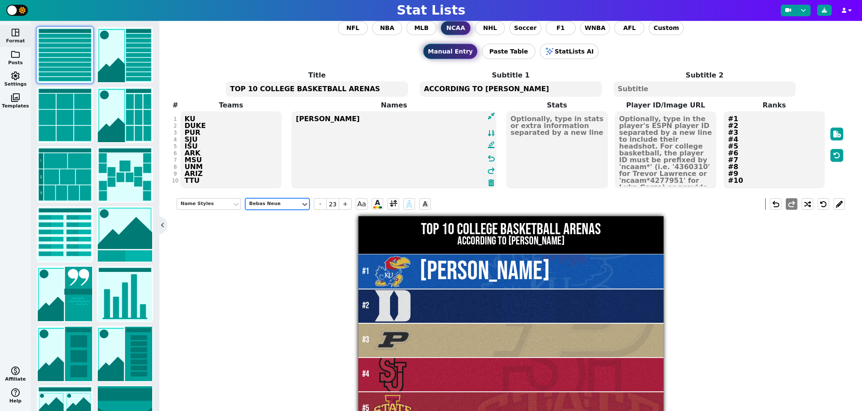
click at [343, 135] on textarea "[PERSON_NAME]" at bounding box center [393, 149] width 205 height 77
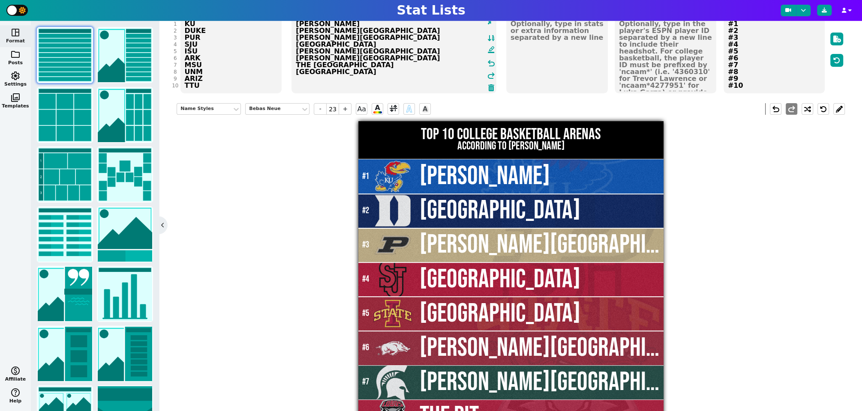
scroll to position [93, 0]
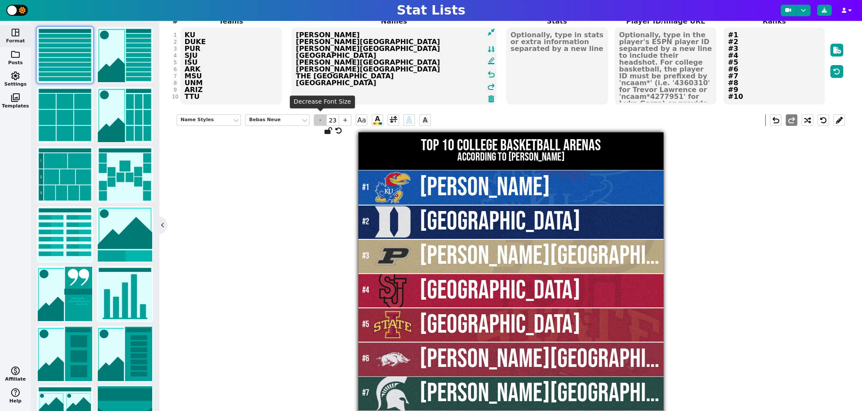
type textarea "[PERSON_NAME] [PERSON_NAME][GEOGRAPHIC_DATA] [PERSON_NAME][GEOGRAPHIC_DATA] [GE…"
click at [325, 121] on span "-" at bounding box center [320, 120] width 13 height 12
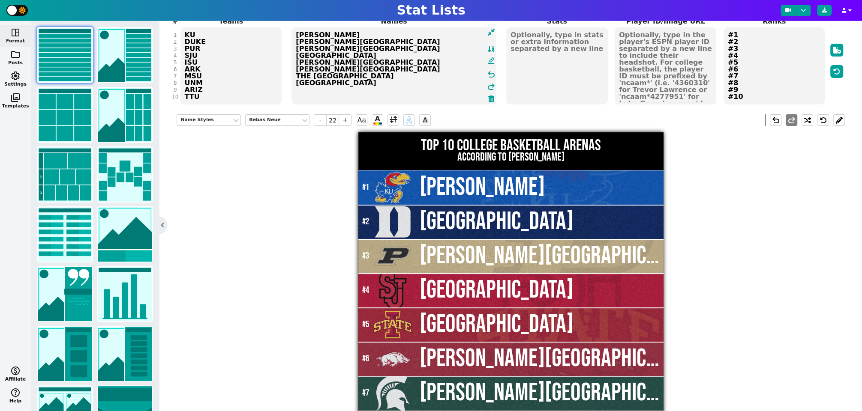
scroll to position [86, 0]
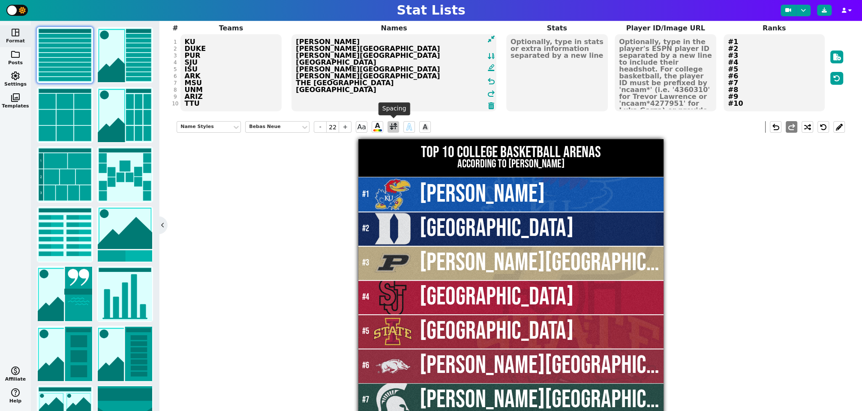
click at [392, 128] on span at bounding box center [393, 127] width 8 height 11
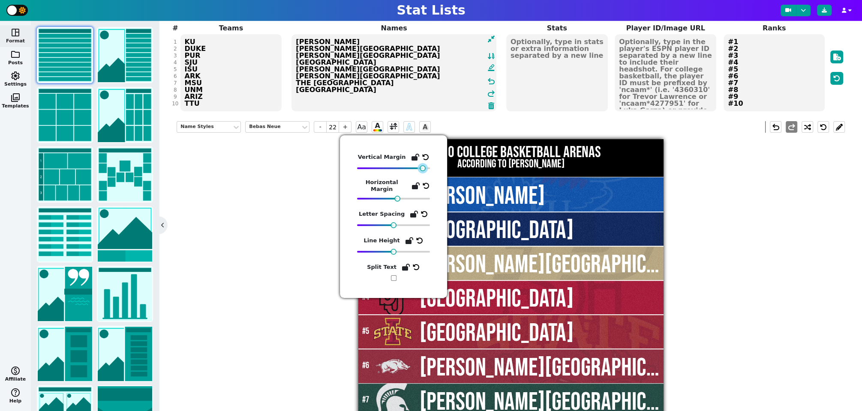
drag, startPoint x: 393, startPoint y: 169, endPoint x: 422, endPoint y: 176, distance: 30.0
click at [422, 176] on div "Vertical Margin Horizontal Margin Letter Spacing Line Height Split Text" at bounding box center [393, 217] width 73 height 129
click at [704, 260] on div "Name Styles Bebas Neue - 22 + Aa A A A undo redo TOP 10 COLLEGE BASKETBALL AREN…" at bounding box center [511, 318] width 668 height 406
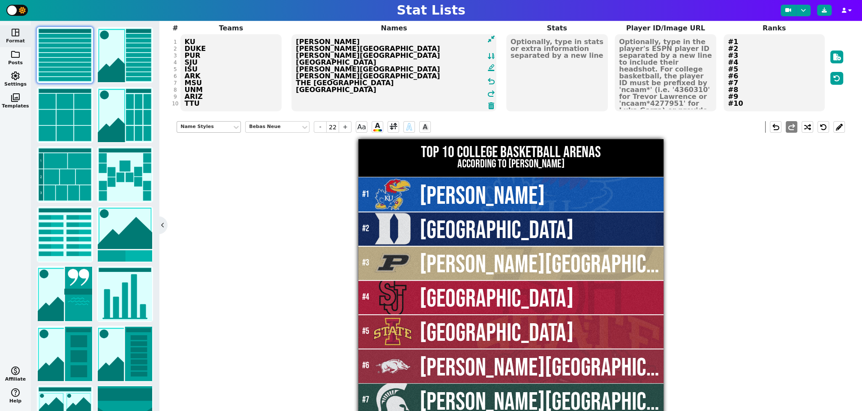
click at [212, 124] on div "Name Styles" at bounding box center [204, 126] width 48 height 7
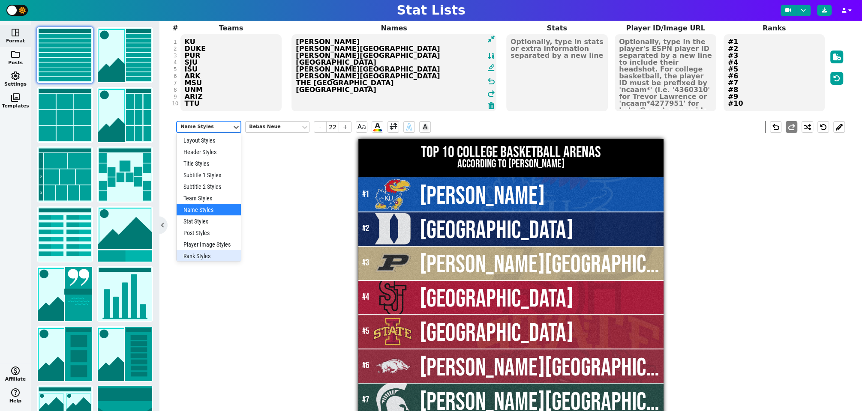
click at [207, 253] on div "Rank Styles" at bounding box center [209, 256] width 64 height 12
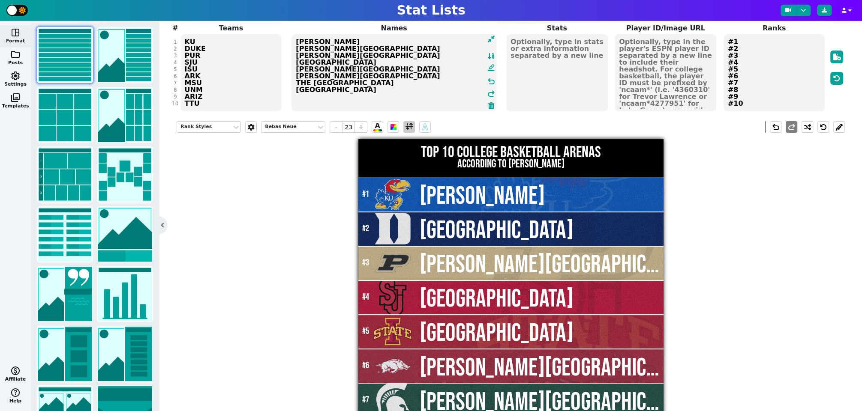
click at [405, 128] on span at bounding box center [409, 127] width 8 height 11
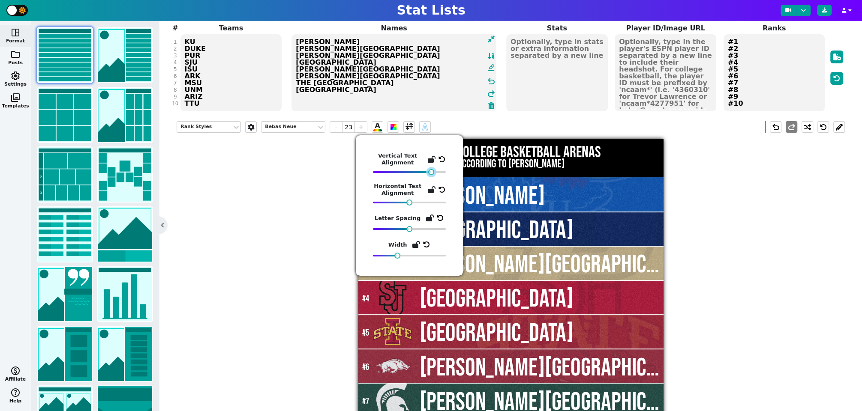
drag, startPoint x: 410, startPoint y: 174, endPoint x: 431, endPoint y: 177, distance: 21.2
click at [431, 177] on div "Vertical Text Alignment Horizontal Text Alignment Letter Spacing Width" at bounding box center [409, 206] width 73 height 106
click at [722, 274] on div "Rank Styles Bebas Neue - 23 + A A undo redo TOP 10 COLLEGE BASKETBALL ARENAS AC…" at bounding box center [511, 318] width 668 height 406
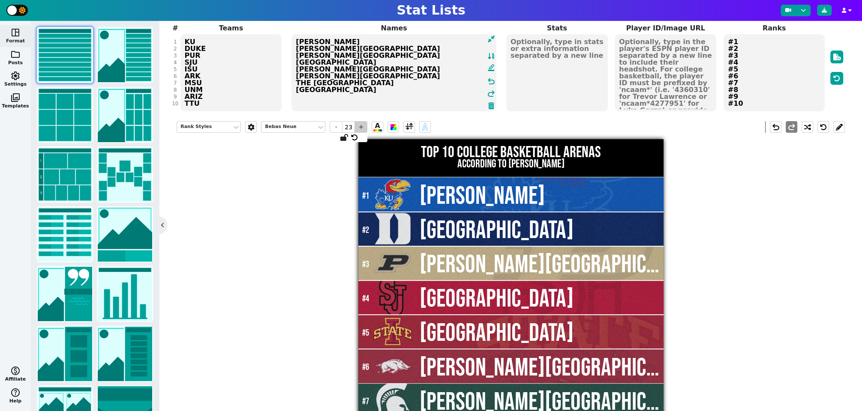
click at [362, 122] on span "+" at bounding box center [360, 127] width 13 height 12
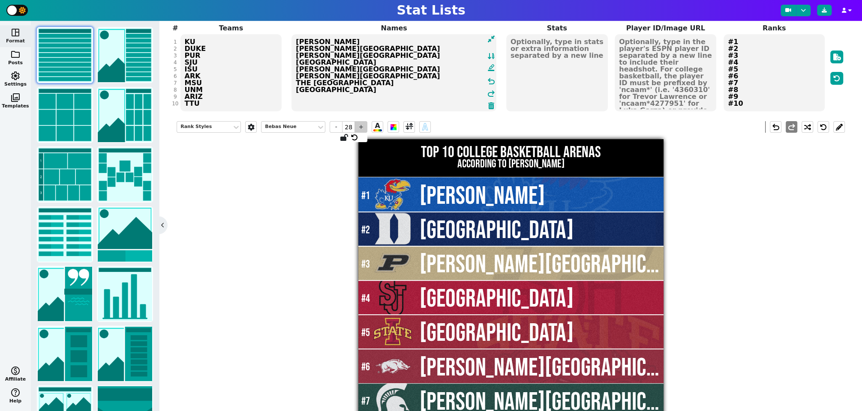
click at [362, 122] on span "+" at bounding box center [360, 127] width 13 height 12
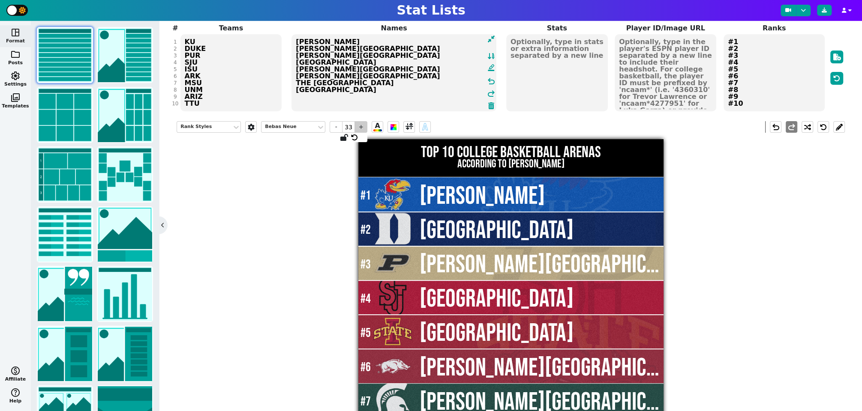
click at [362, 122] on span "+" at bounding box center [360, 127] width 13 height 12
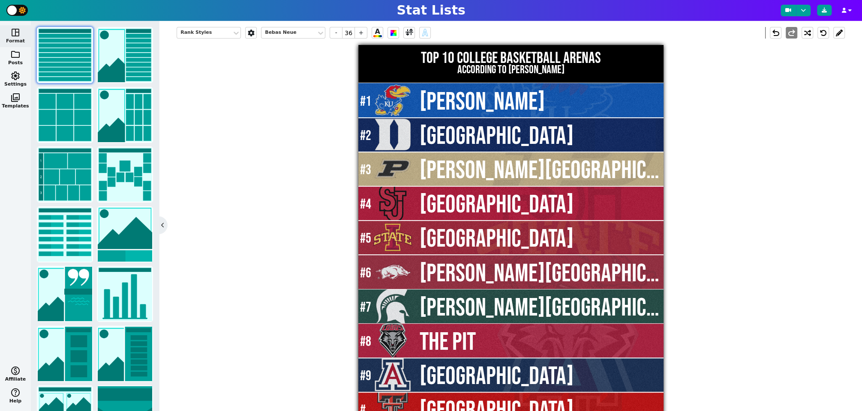
scroll to position [186, 0]
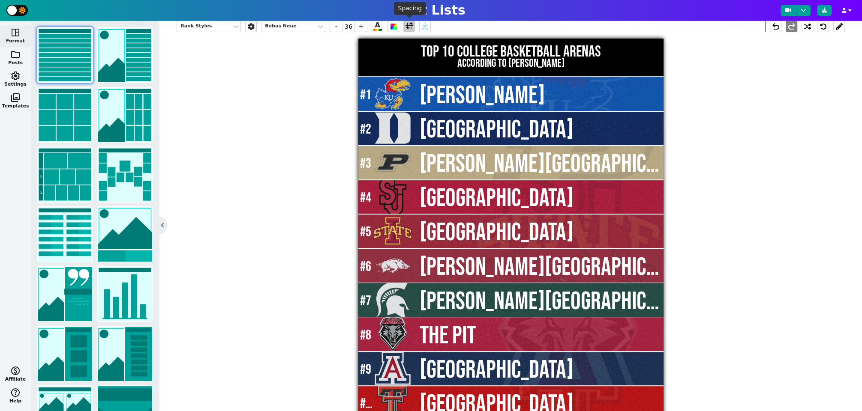
click at [411, 28] on span at bounding box center [409, 26] width 8 height 11
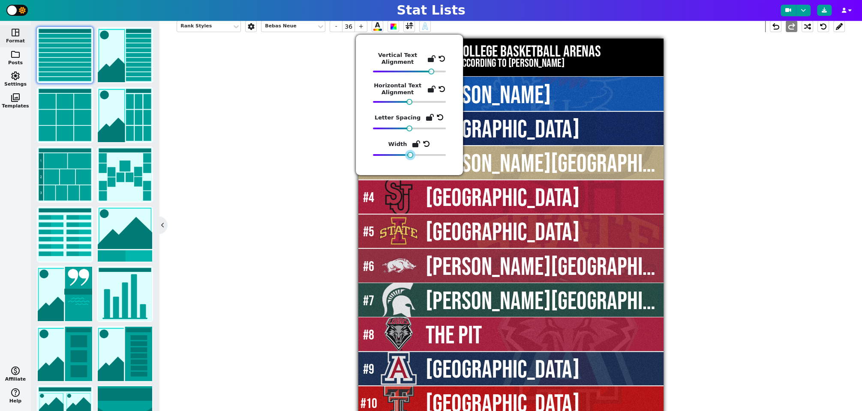
drag, startPoint x: 395, startPoint y: 157, endPoint x: 409, endPoint y: 158, distance: 13.3
click at [409, 158] on div "Vertical Text Alignment Horizontal Text Alignment Letter Spacing Width" at bounding box center [409, 105] width 107 height 141
click at [764, 329] on div "Rank Styles Bebas Neue - 36 + A A undo redo TOP 10 COLLEGE BASKETBALL ARENAS AC…" at bounding box center [511, 217] width 668 height 406
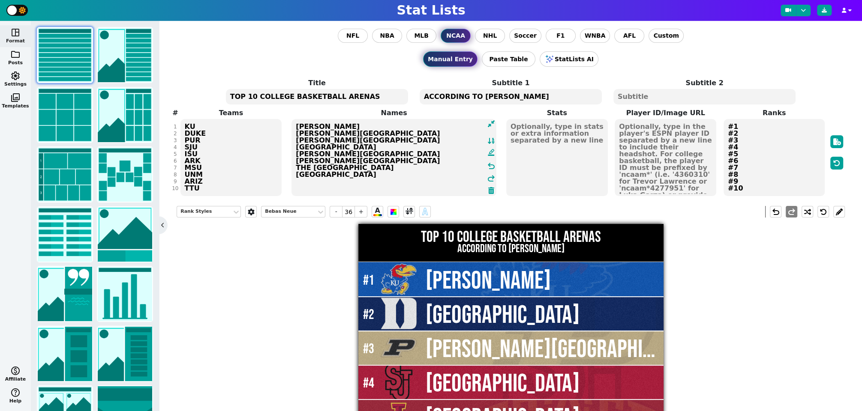
scroll to position [0, 0]
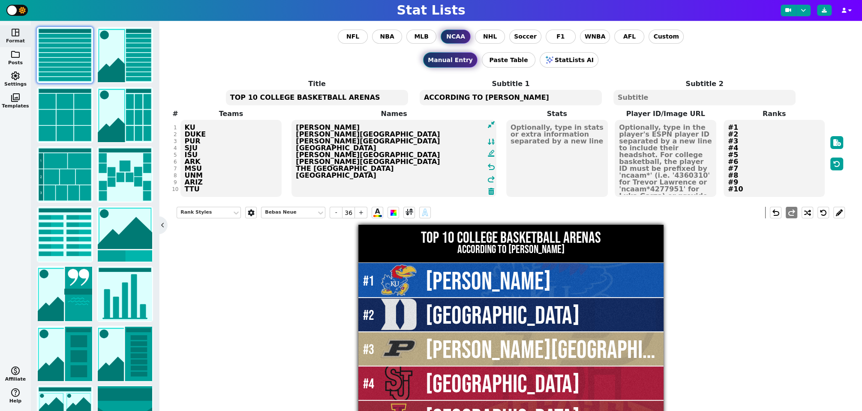
click at [298, 264] on div "Rank Styles Bebas Neue - 36 + A A undo redo TOP 10 COLLEGE BASKETBALL ARENAS AC…" at bounding box center [511, 403] width 668 height 406
click at [311, 96] on textarea "TOP 10 COLLEGE BASKETBALL ARENAS" at bounding box center [317, 97] width 182 height 15
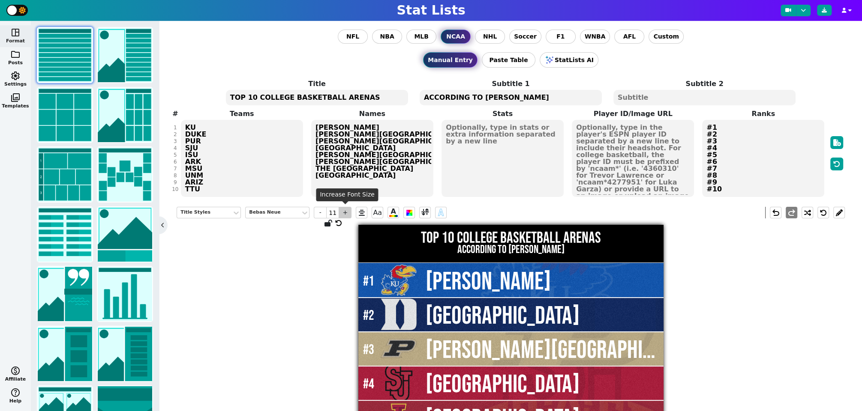
click at [346, 212] on span "+" at bounding box center [344, 213] width 13 height 12
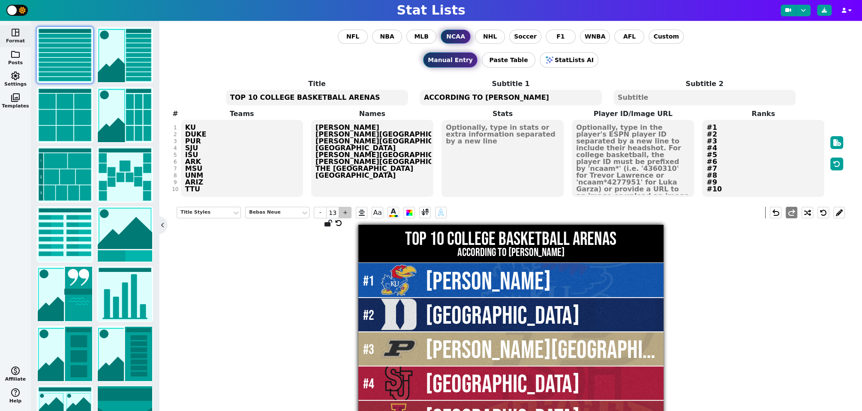
click at [346, 212] on span "+" at bounding box center [344, 213] width 13 height 12
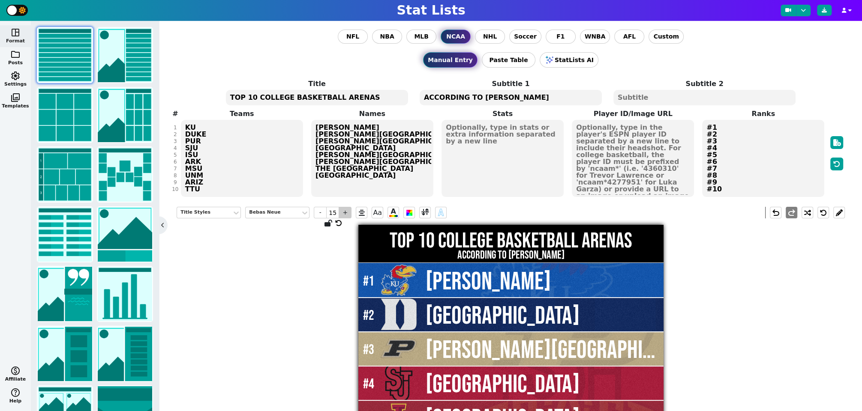
click at [346, 212] on span "+" at bounding box center [344, 213] width 13 height 12
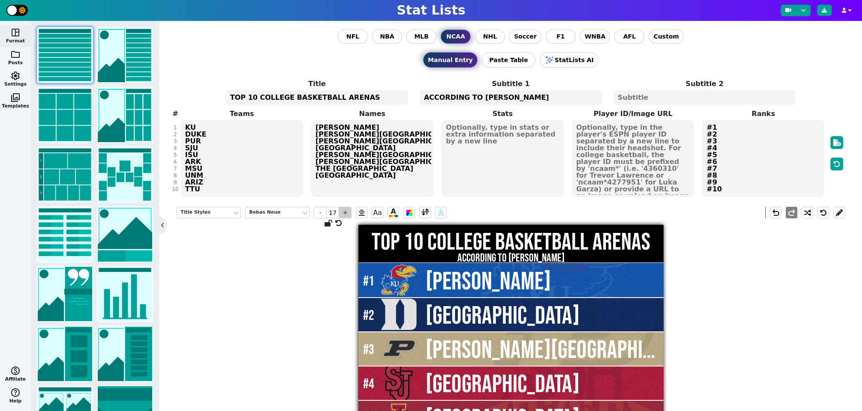
click at [346, 212] on span "+" at bounding box center [344, 213] width 13 height 12
type input "18"
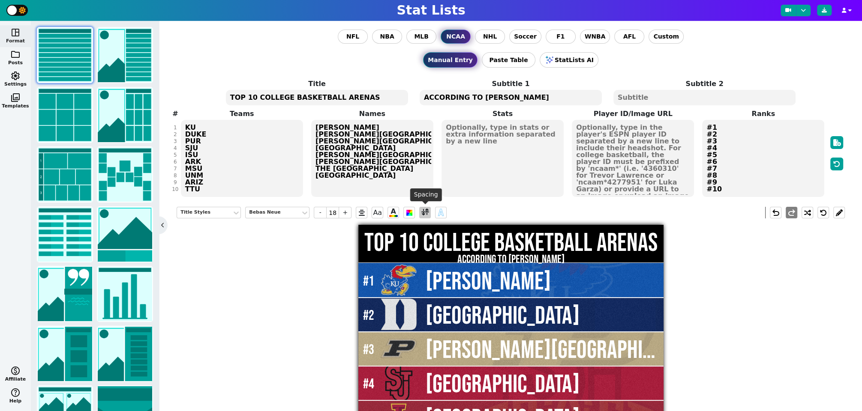
click at [420, 213] on span at bounding box center [425, 213] width 12 height 12
click at [424, 211] on span at bounding box center [425, 212] width 8 height 11
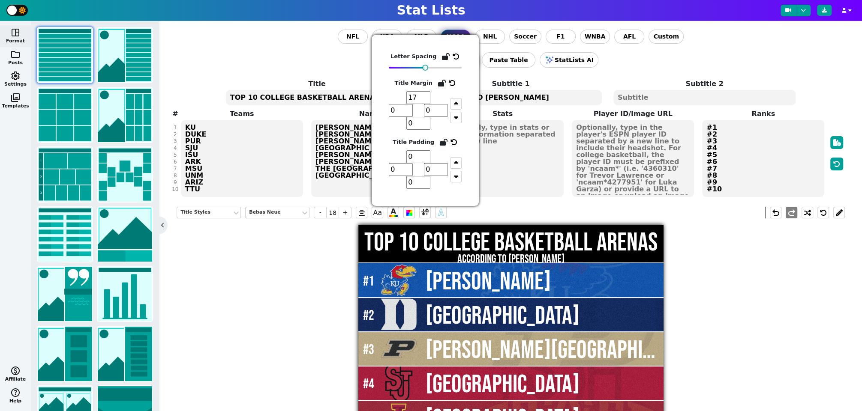
click at [428, 101] on input "17" at bounding box center [418, 97] width 24 height 13
click at [428, 101] on input "16" at bounding box center [418, 97] width 24 height 13
click at [428, 101] on input "15" at bounding box center [418, 97] width 24 height 13
click at [428, 101] on input "14" at bounding box center [418, 97] width 24 height 13
click at [428, 101] on input "13" at bounding box center [418, 97] width 24 height 13
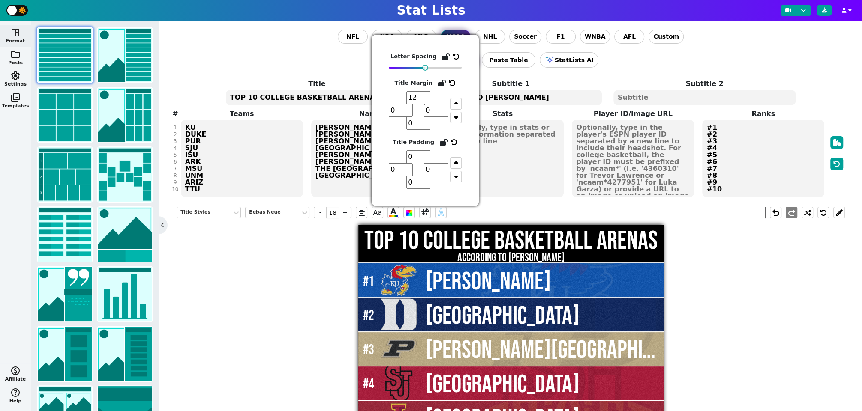
click at [428, 101] on input "12" at bounding box center [418, 97] width 24 height 13
click at [428, 101] on input "11" at bounding box center [418, 97] width 24 height 13
click at [428, 101] on input "10" at bounding box center [418, 97] width 24 height 13
click at [428, 101] on input "9" at bounding box center [418, 97] width 24 height 13
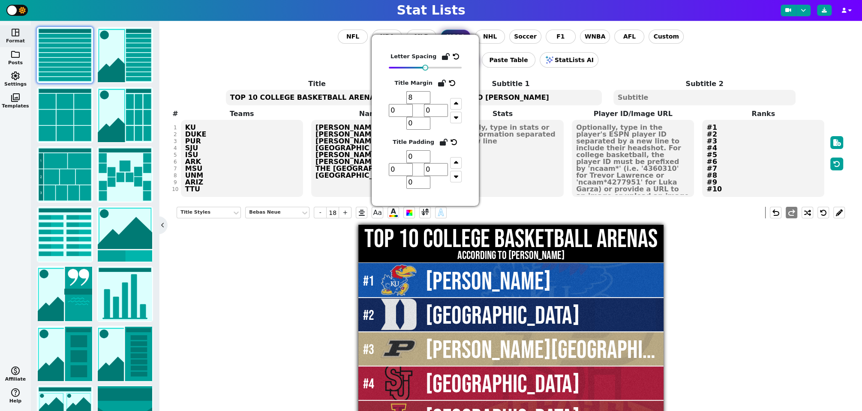
click at [428, 101] on input "8" at bounding box center [418, 97] width 24 height 13
click at [428, 101] on input "7" at bounding box center [418, 97] width 24 height 13
type input "6"
click at [428, 101] on input "6" at bounding box center [418, 97] width 24 height 13
click at [494, 254] on h2 "ACCORDING TO [PERSON_NAME]" at bounding box center [510, 256] width 305 height 12
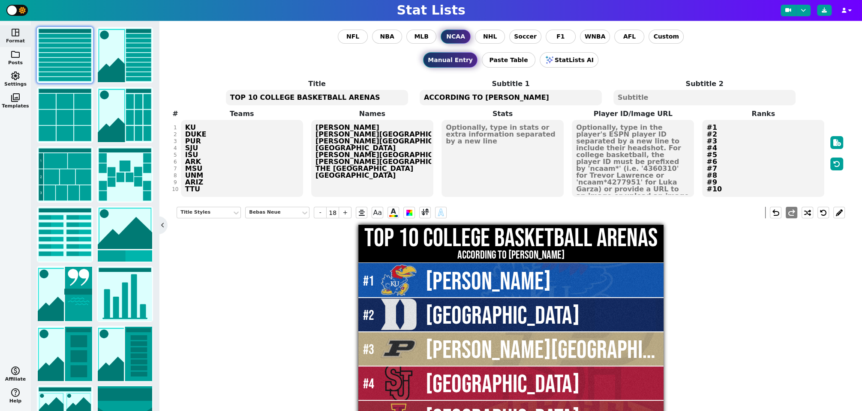
click at [757, 320] on div "Title Styles Bebas Neue - 18 + Aa A A undo redo TOP 10 COLLEGE BASKETBALL ARENA…" at bounding box center [511, 403] width 668 height 406
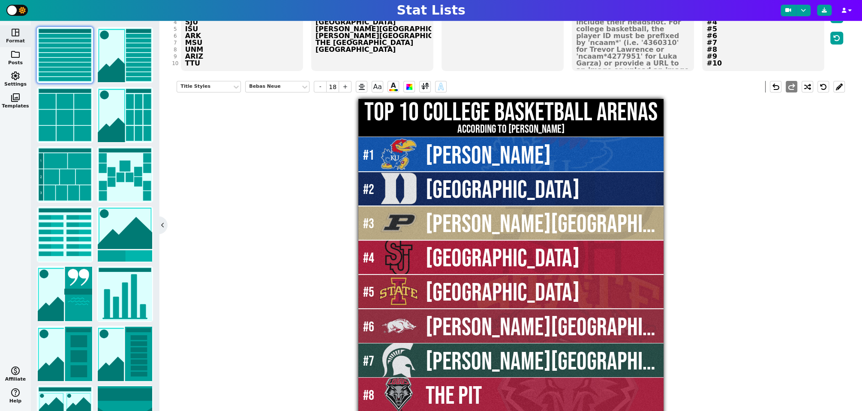
scroll to position [99, 0]
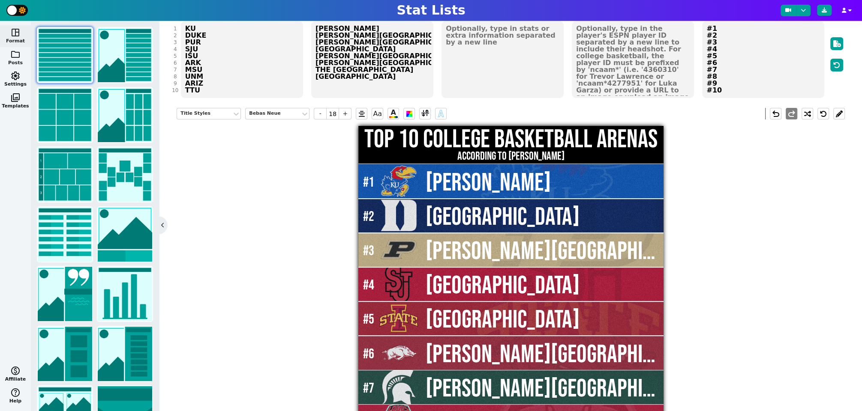
click at [15, 51] on span "folder" at bounding box center [15, 54] width 10 height 10
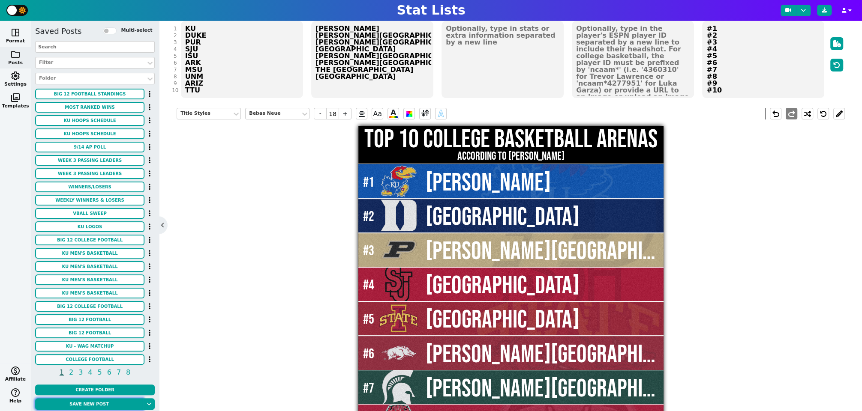
click at [88, 401] on button "Save new post" at bounding box center [89, 404] width 108 height 12
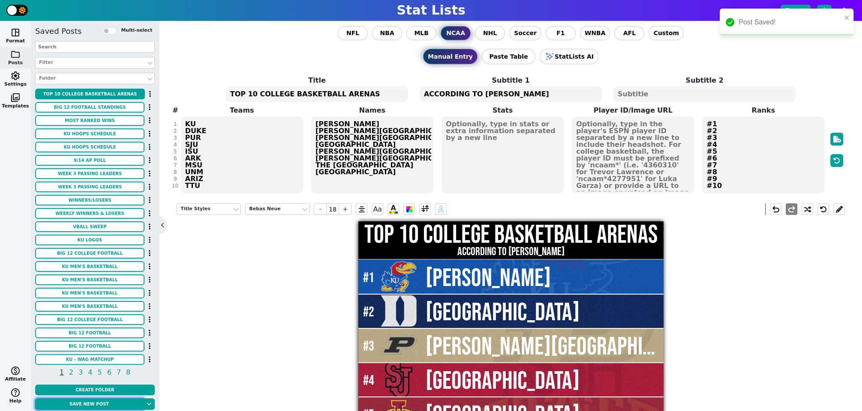
scroll to position [0, 0]
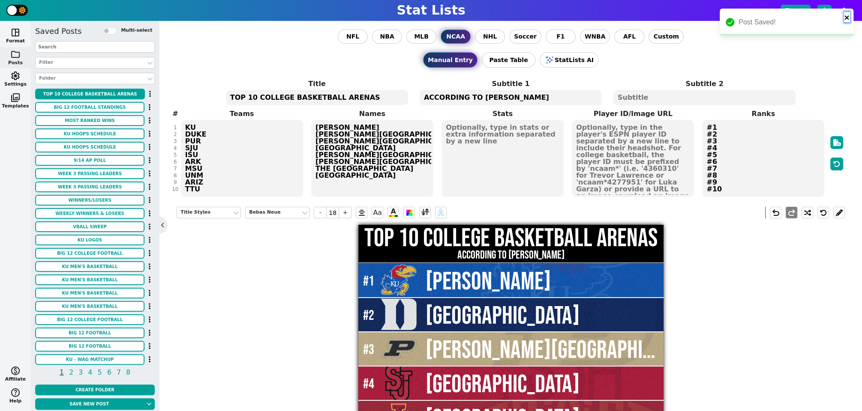
click at [847, 18] on icon "close" at bounding box center [846, 17] width 4 height 4
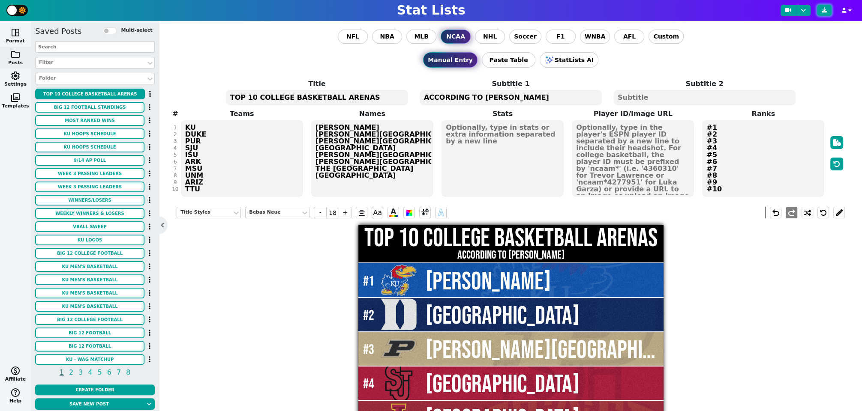
click at [825, 13] on button at bounding box center [824, 10] width 15 height 11
